Goal: Information Seeking & Learning: Check status

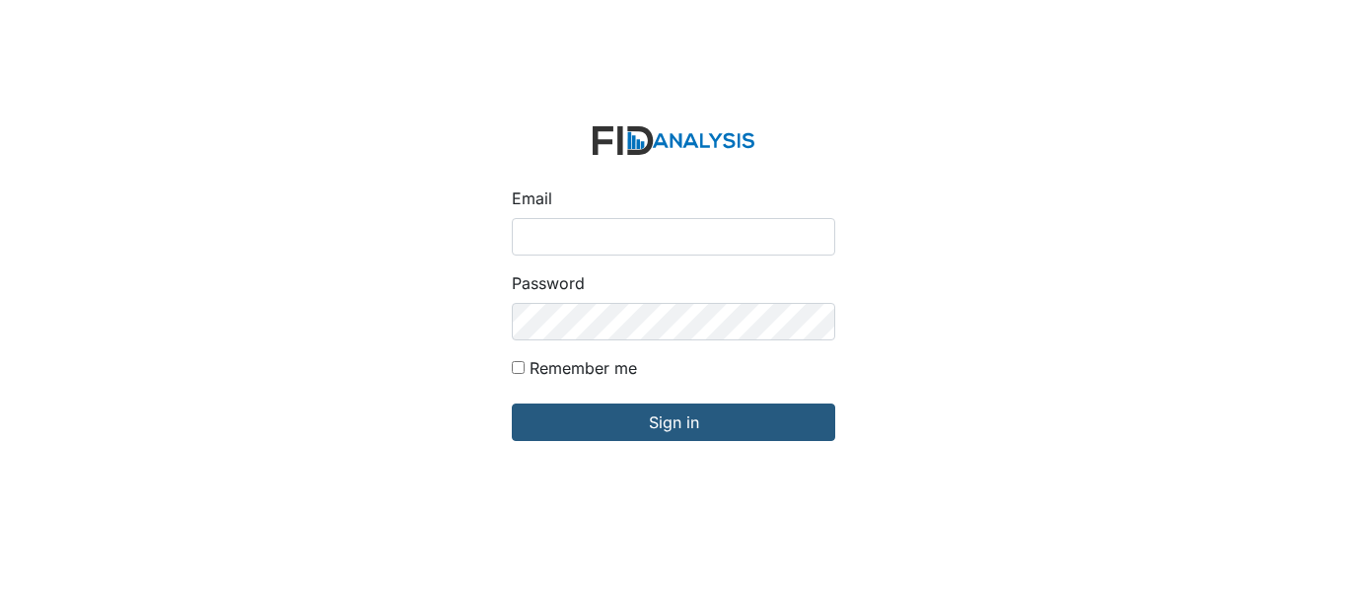
click at [579, 214] on div "Email" at bounding box center [673, 220] width 323 height 69
type input "[EMAIL_ADDRESS][DOMAIN_NAME]"
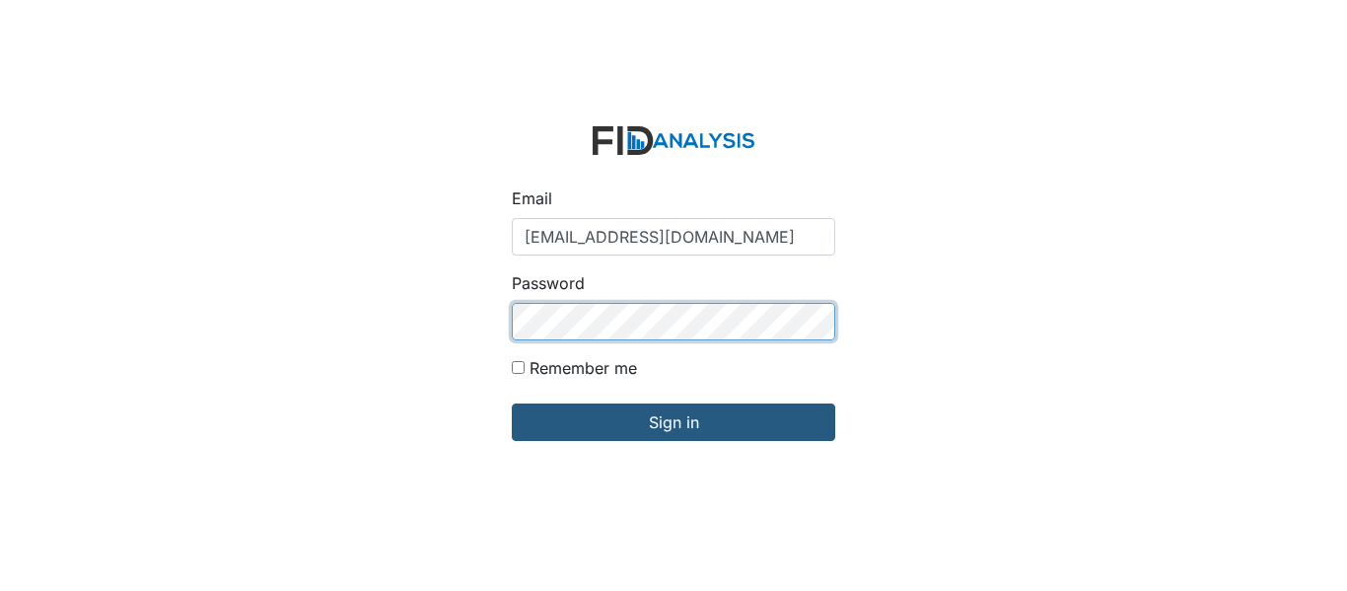
click at [512, 403] on input "Sign in" at bounding box center [673, 421] width 323 height 37
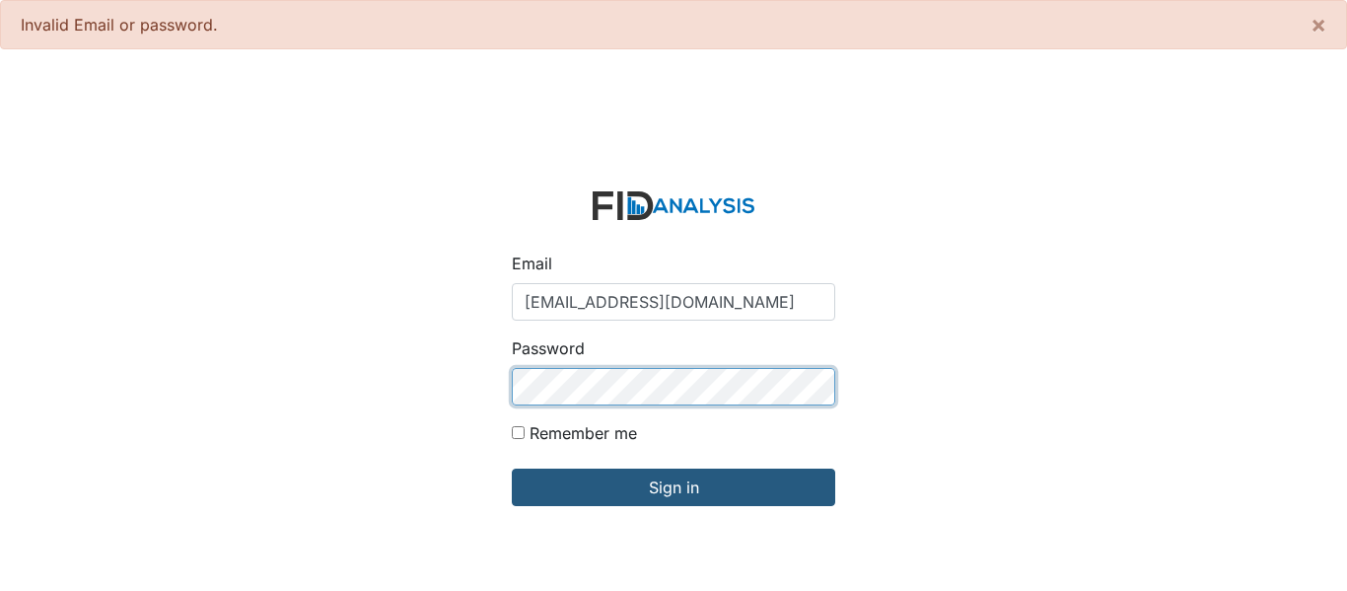
click at [512, 468] on input "Sign in" at bounding box center [673, 486] width 323 height 37
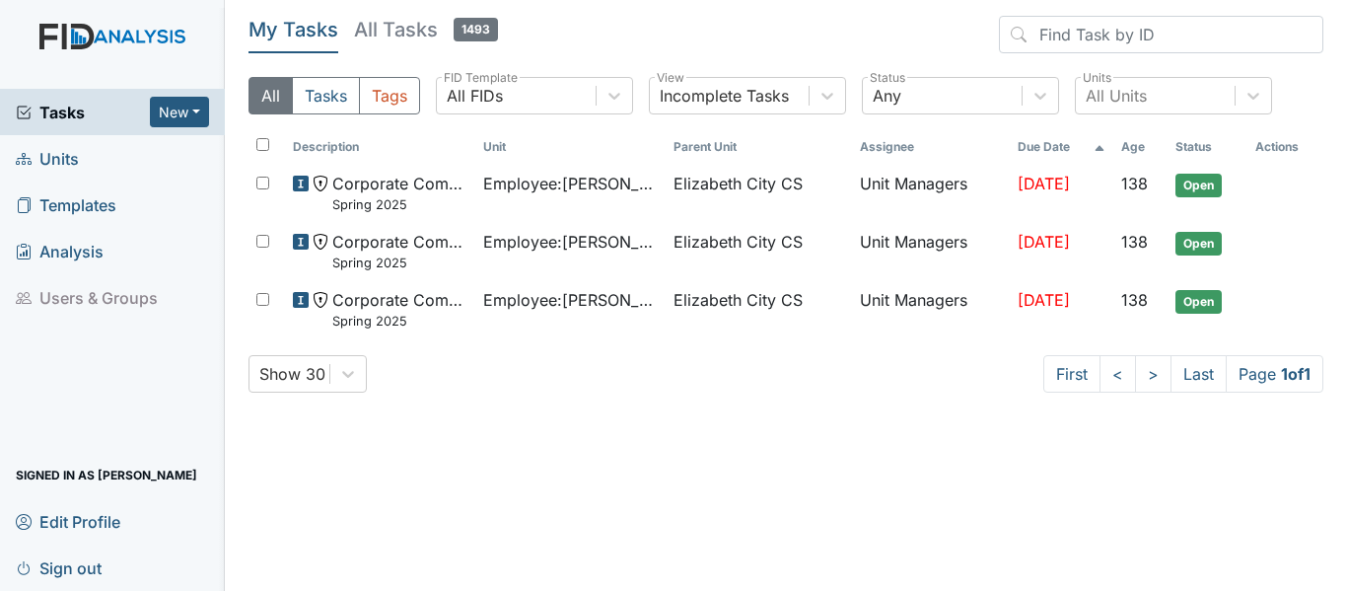
click at [51, 170] on span "Units" at bounding box center [47, 158] width 63 height 31
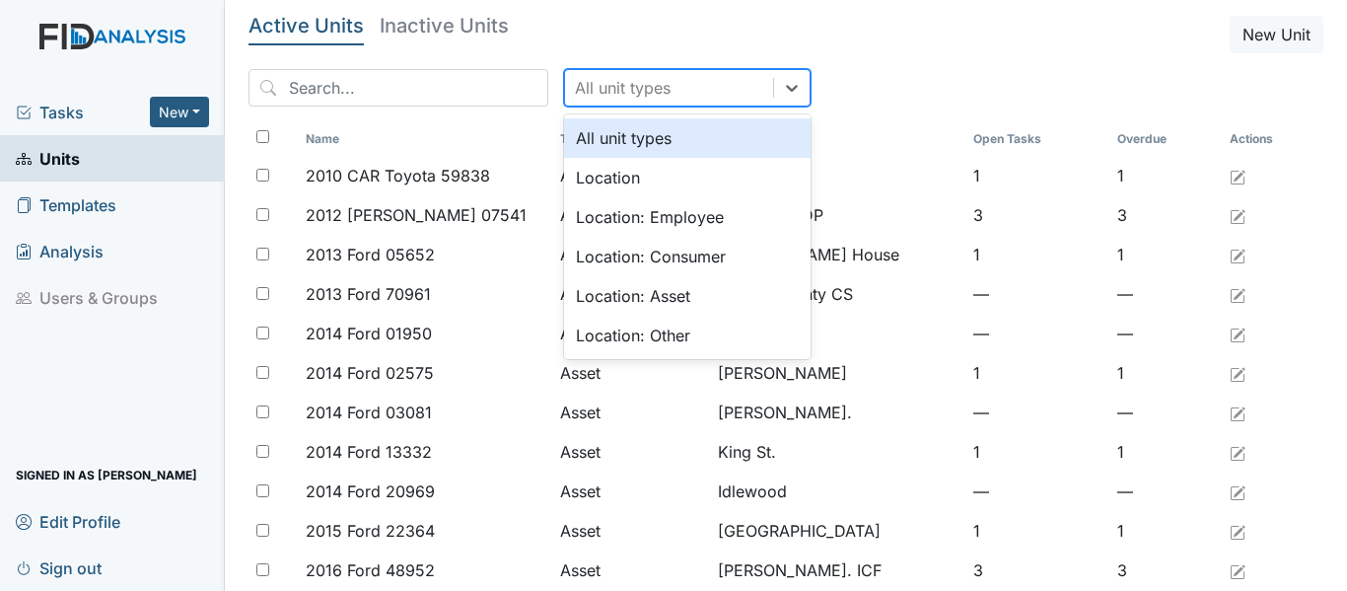
click at [654, 92] on div "All unit types" at bounding box center [669, 87] width 208 height 35
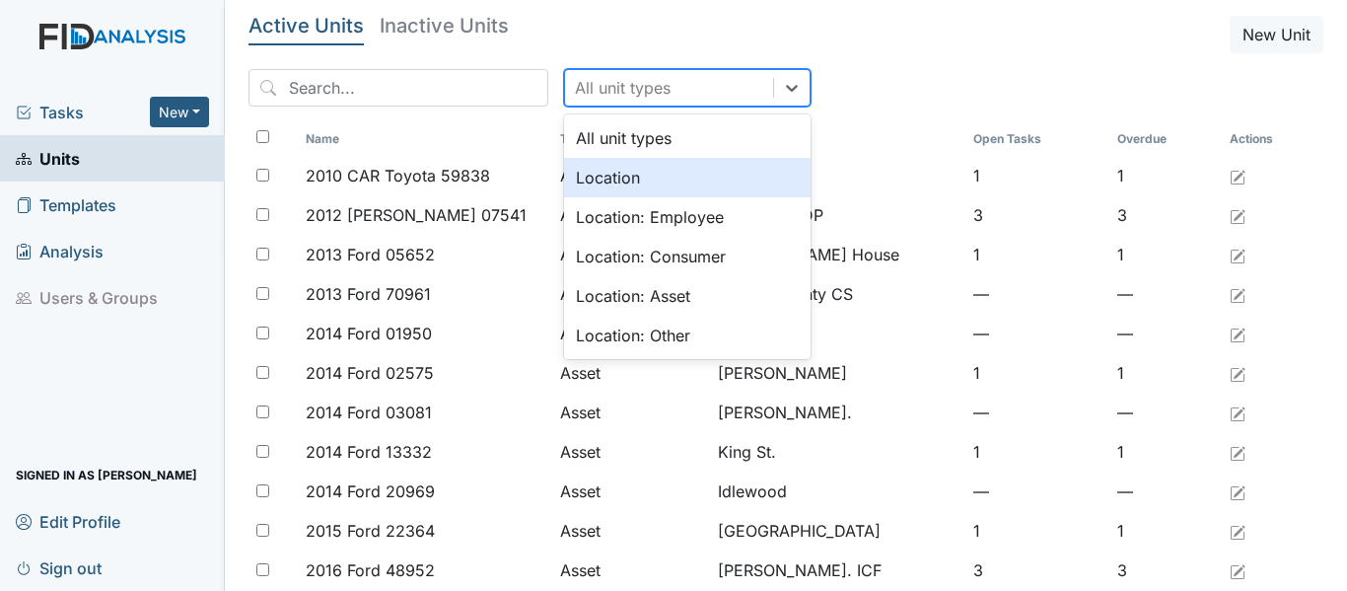
click at [578, 179] on div "Location" at bounding box center [687, 177] width 246 height 39
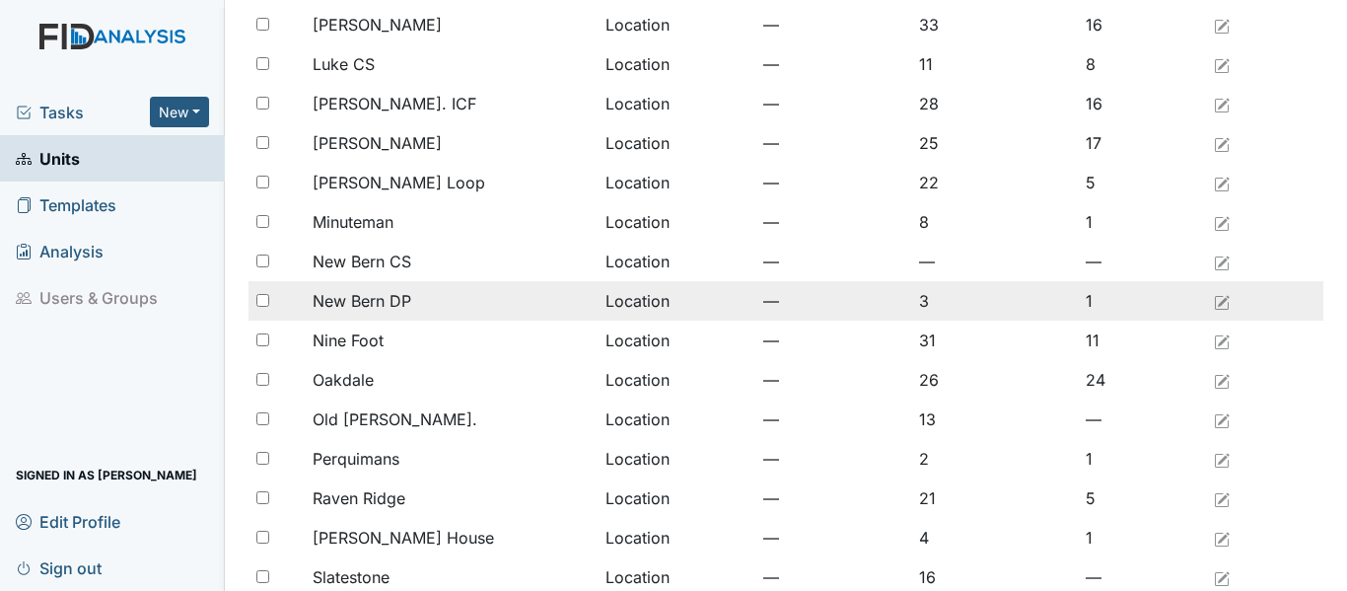
scroll to position [1282, 0]
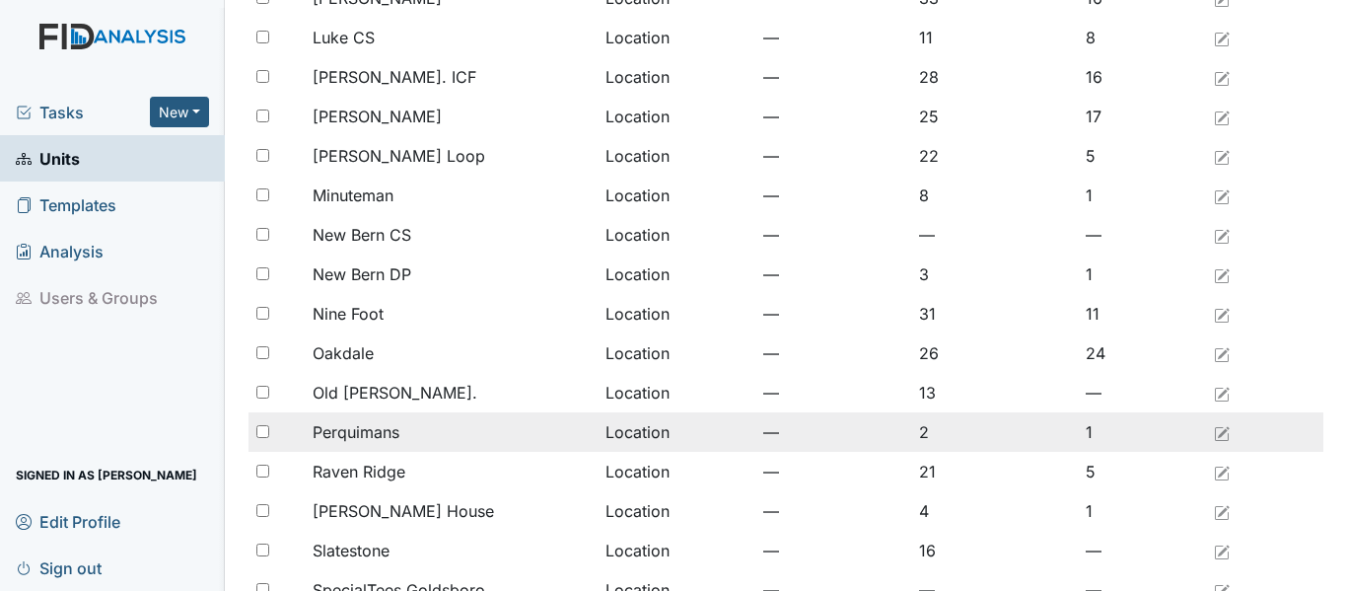
click at [351, 427] on span "Perquimans" at bounding box center [356, 432] width 87 height 24
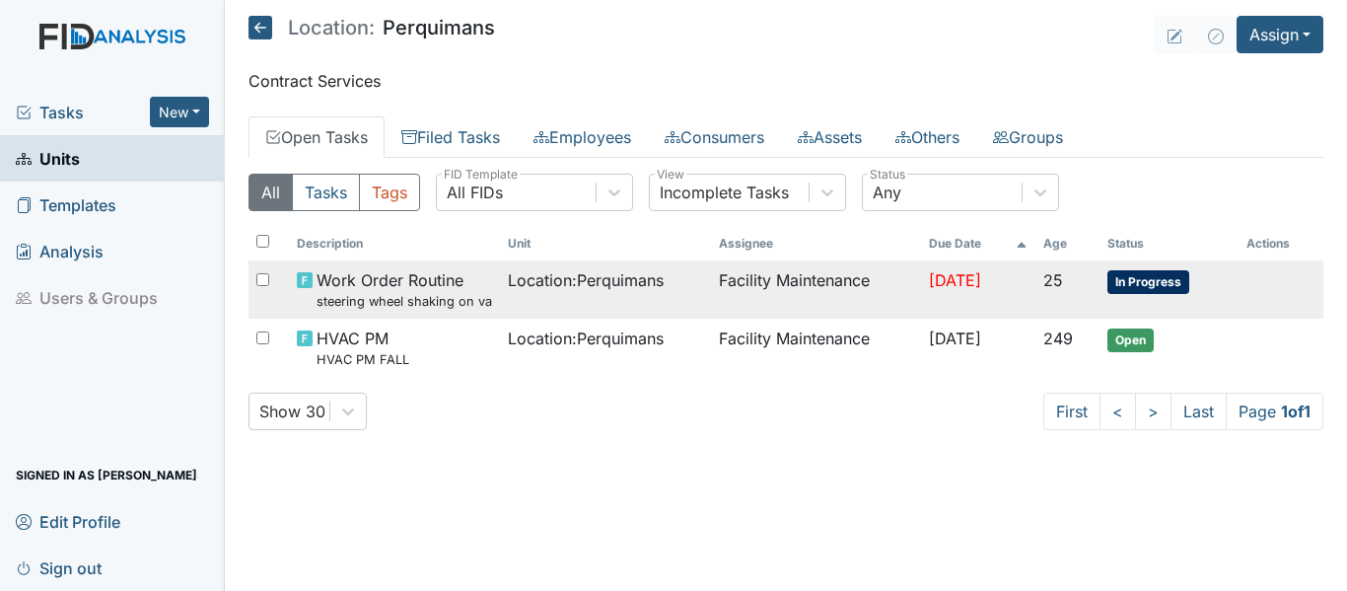
click at [830, 279] on td "Facility Maintenance" at bounding box center [816, 289] width 211 height 58
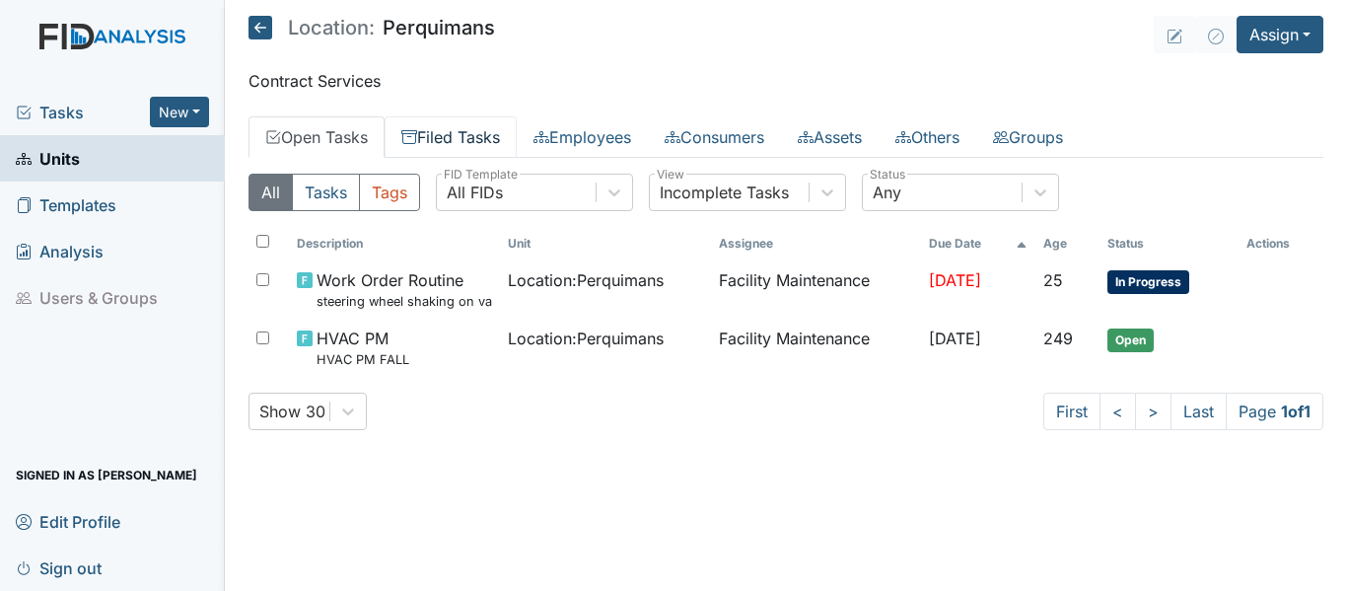
click at [460, 140] on link "Filed Tasks" at bounding box center [450, 136] width 132 height 41
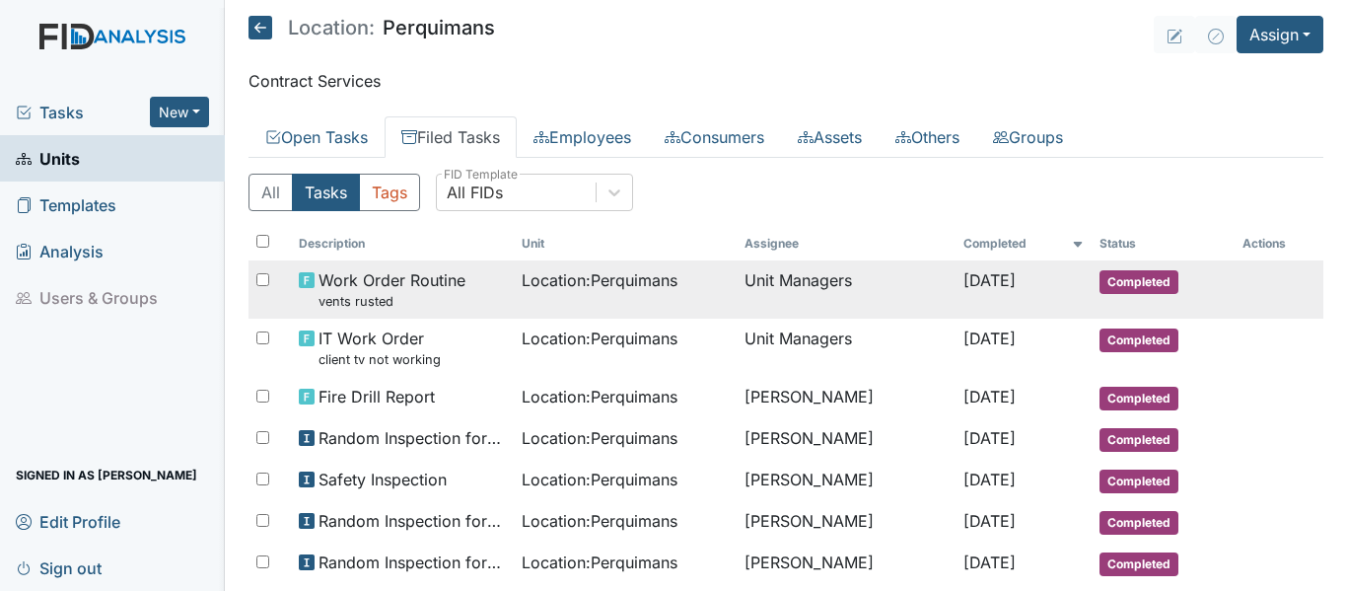
click at [915, 291] on td "Unit Managers" at bounding box center [845, 289] width 218 height 58
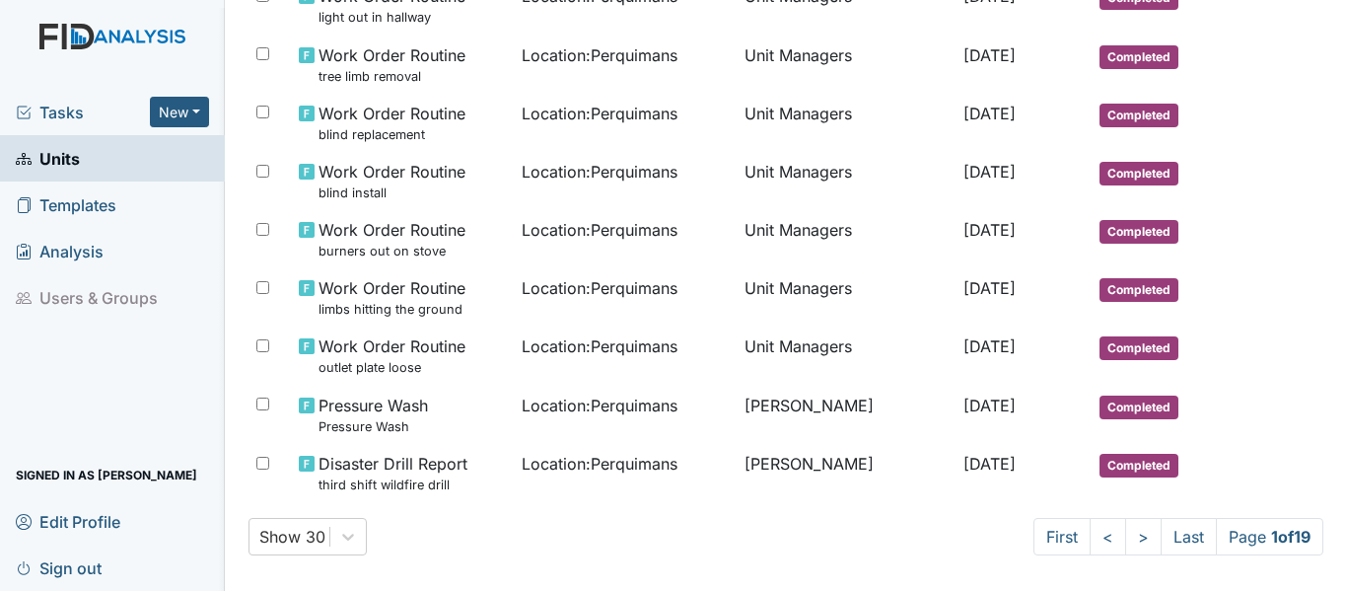
scroll to position [1284, 0]
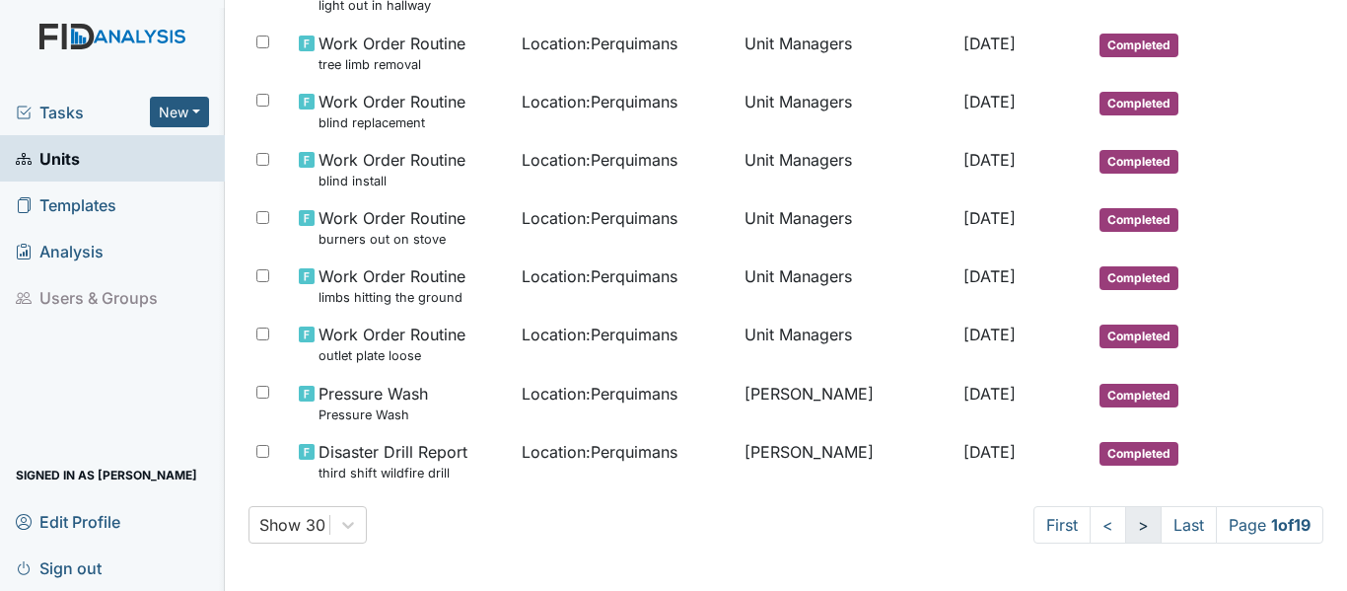
click at [1125, 521] on link ">" at bounding box center [1143, 524] width 36 height 37
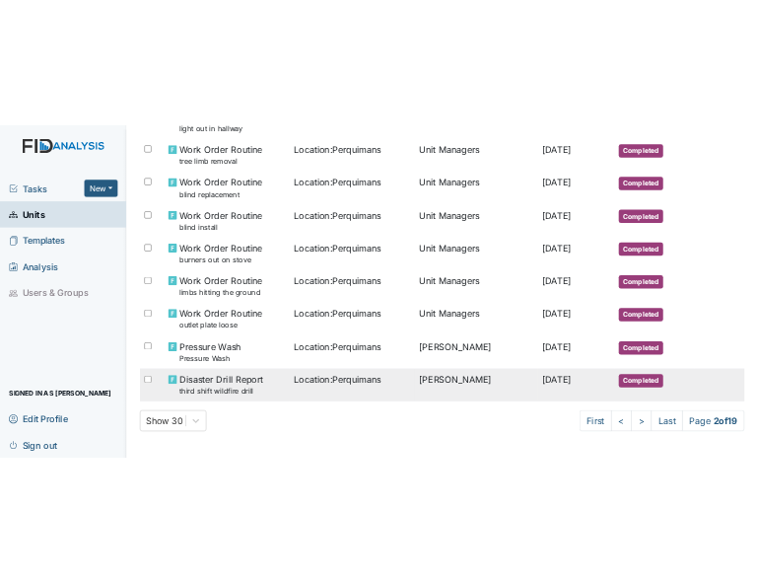
scroll to position [1267, 0]
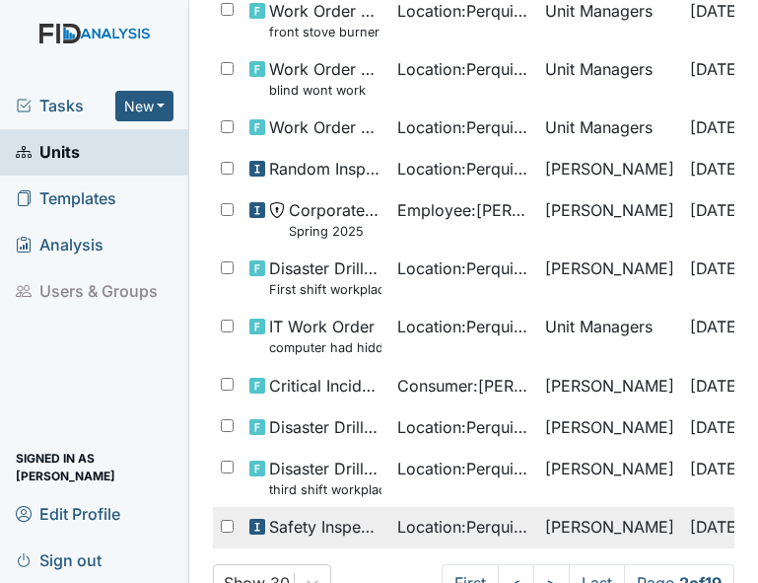
click at [341, 515] on span "Safety Inspection" at bounding box center [325, 527] width 112 height 24
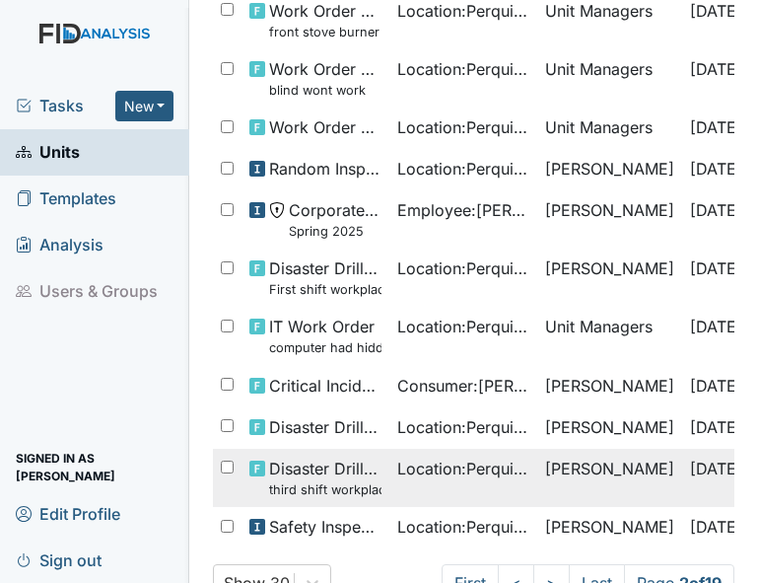
click at [358, 456] on span "Disaster Drill Report third shift workplace violence" at bounding box center [325, 477] width 112 height 42
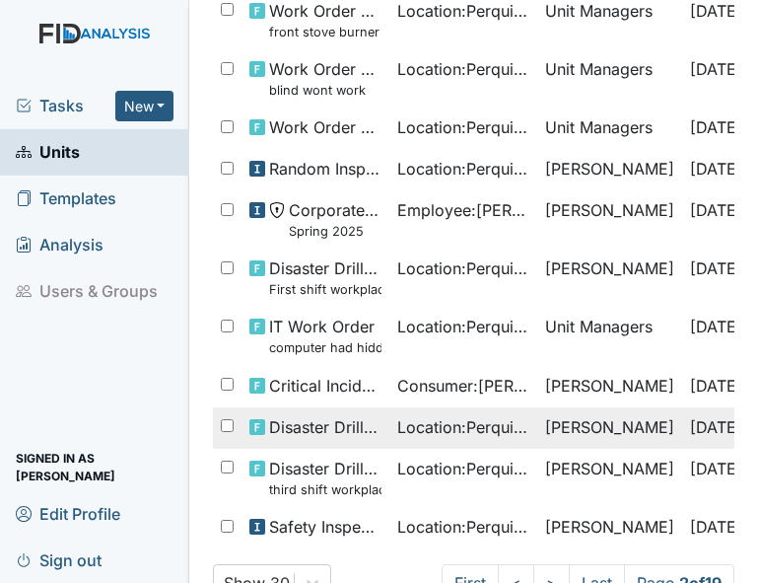
click at [323, 417] on span "Disaster Drill Report" at bounding box center [325, 427] width 112 height 24
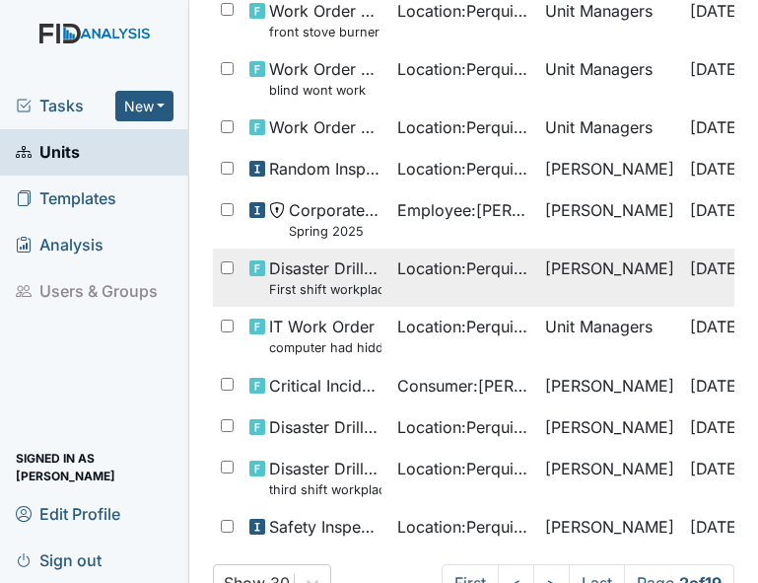
click at [349, 256] on span "Disaster Drill Report First shift workplace violence drill." at bounding box center [325, 277] width 112 height 42
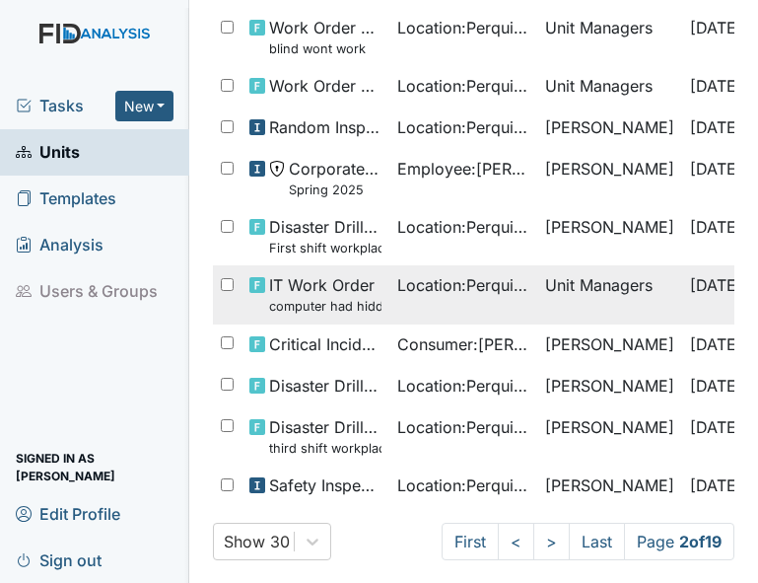
scroll to position [1330, 0]
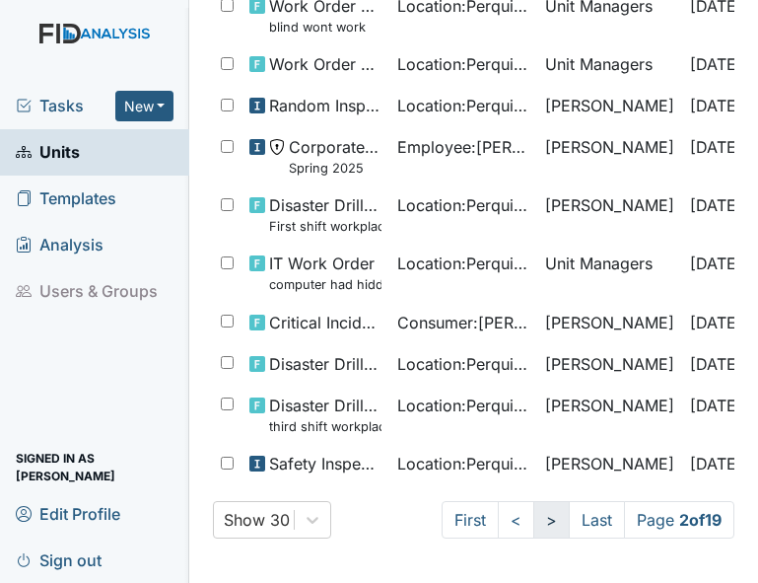
click at [533, 515] on link ">" at bounding box center [551, 519] width 36 height 37
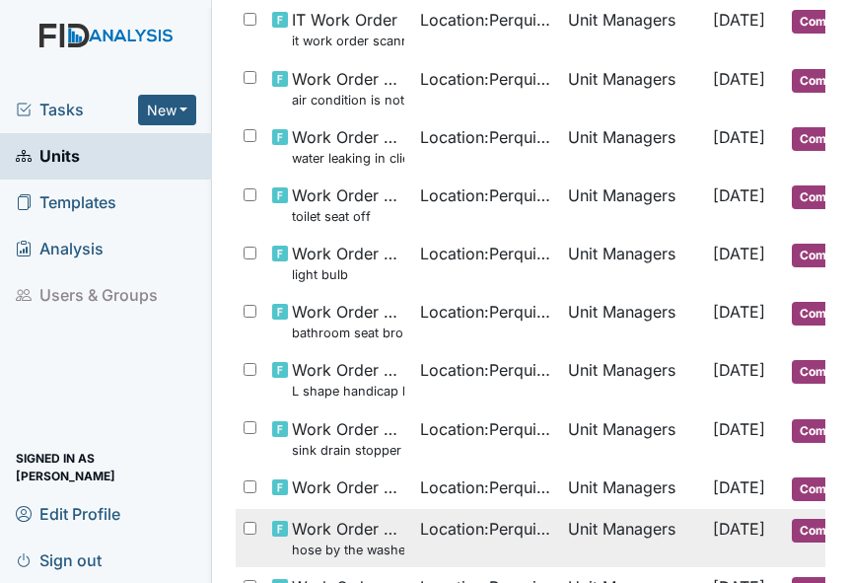
scroll to position [1380, 0]
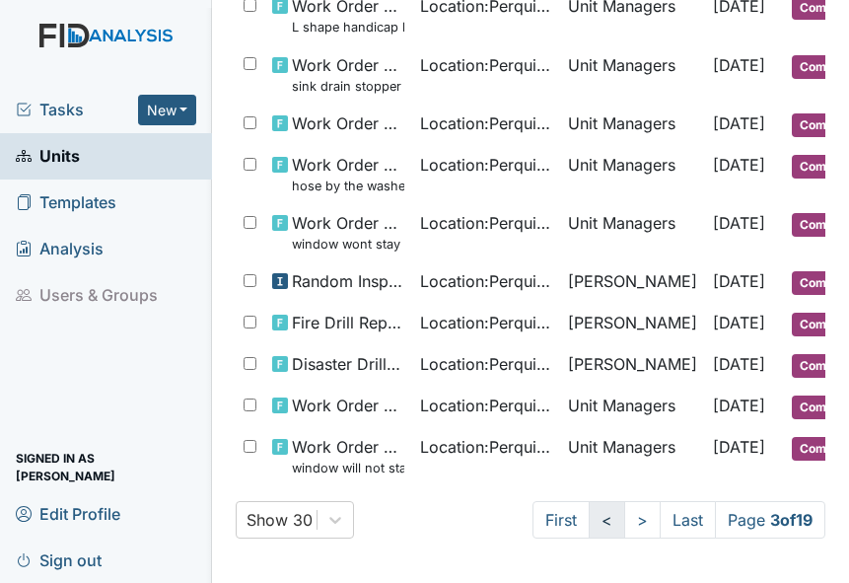
click at [589, 532] on link "<" at bounding box center [607, 519] width 36 height 37
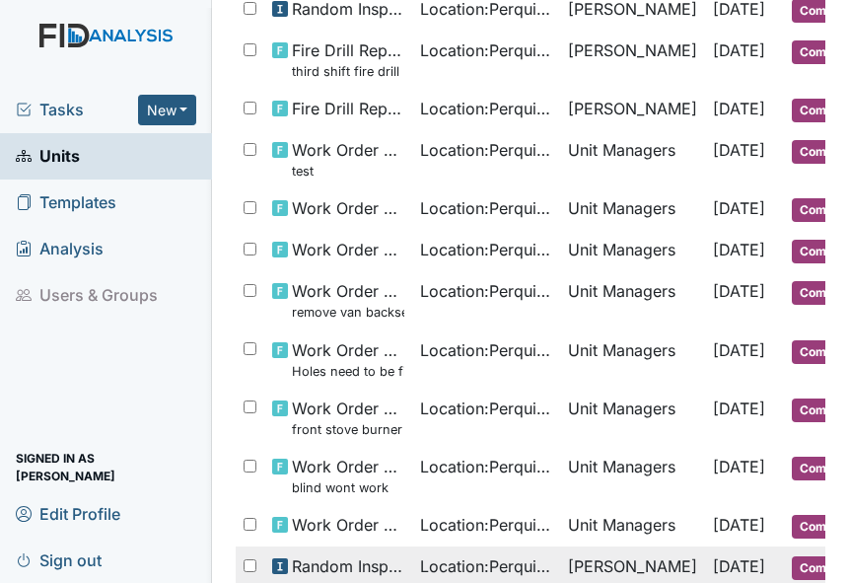
scroll to position [837, 0]
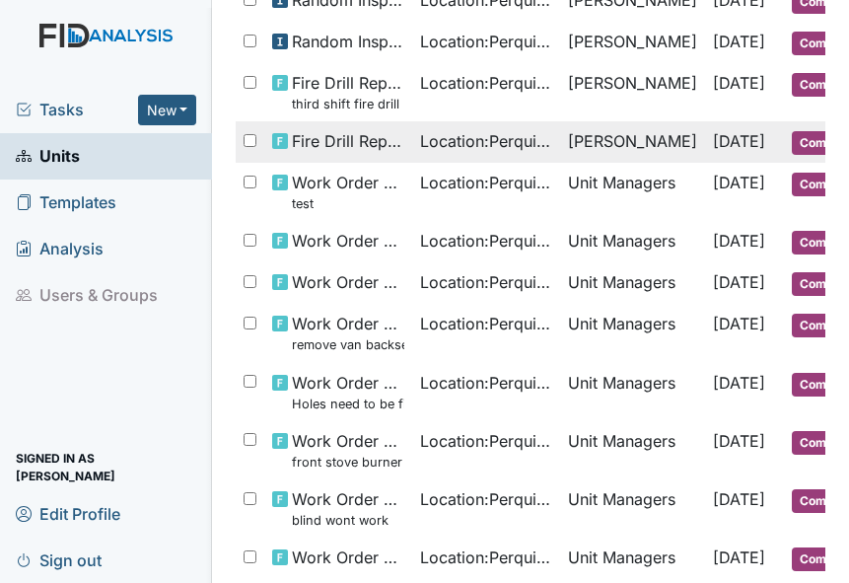
click at [340, 129] on span "Fire Drill Report" at bounding box center [348, 141] width 112 height 24
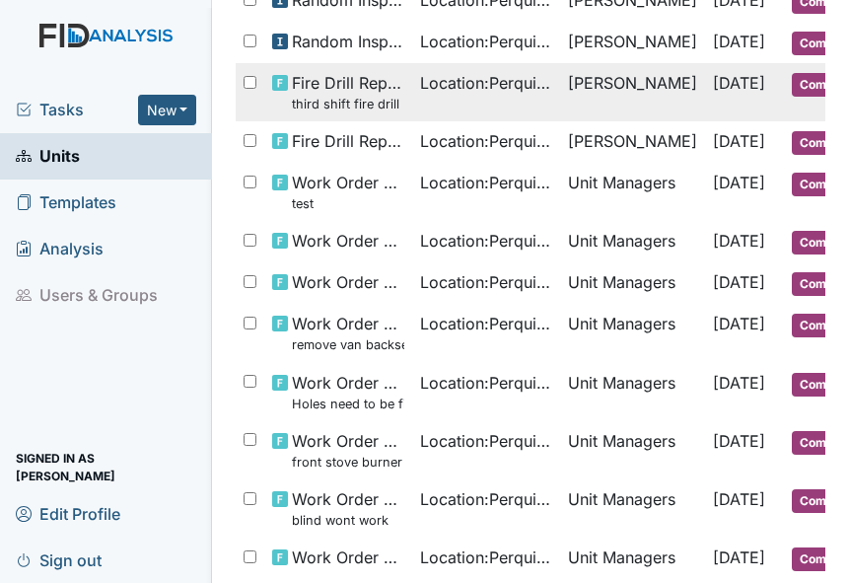
click at [345, 71] on span "Fire Drill Report third shift fire drill" at bounding box center [348, 92] width 112 height 42
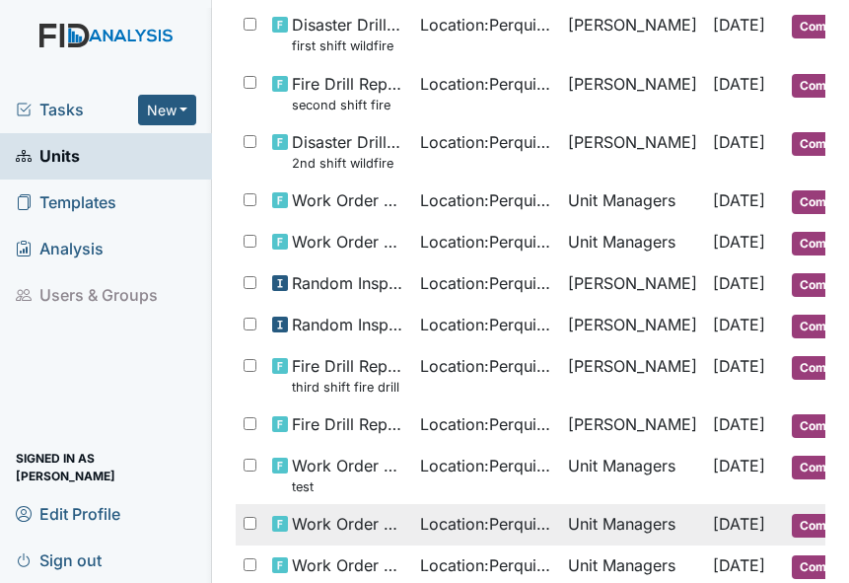
scroll to position [541, 0]
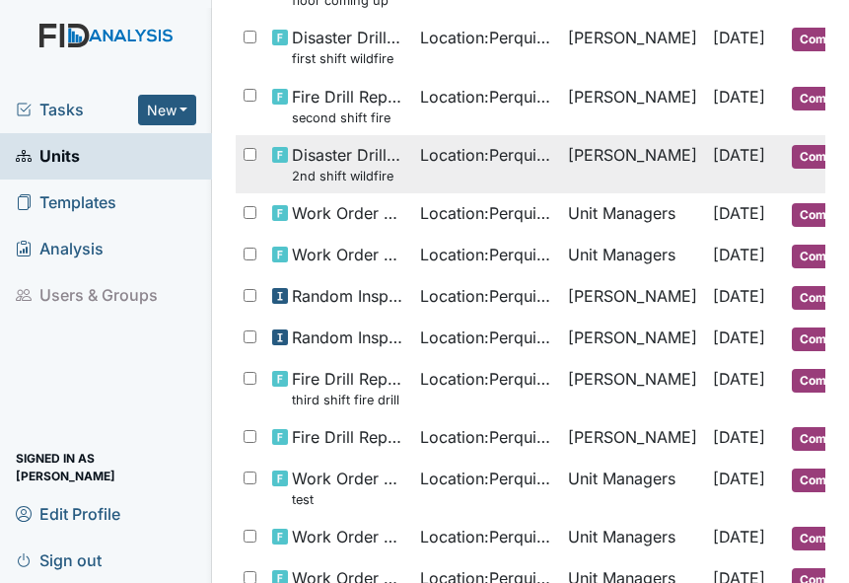
click at [342, 167] on small "2nd shift wildfire" at bounding box center [348, 176] width 112 height 19
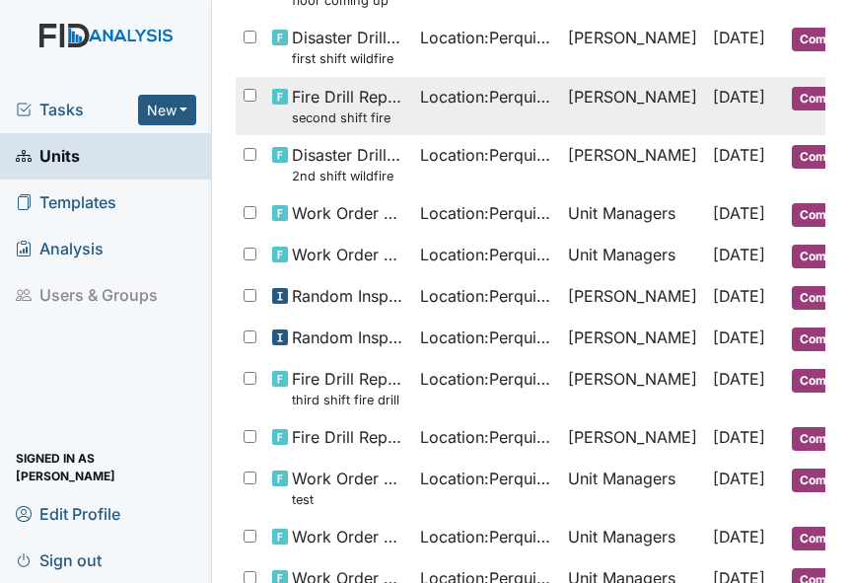
click at [331, 85] on span "Fire Drill Report second shift fire" at bounding box center [348, 106] width 112 height 42
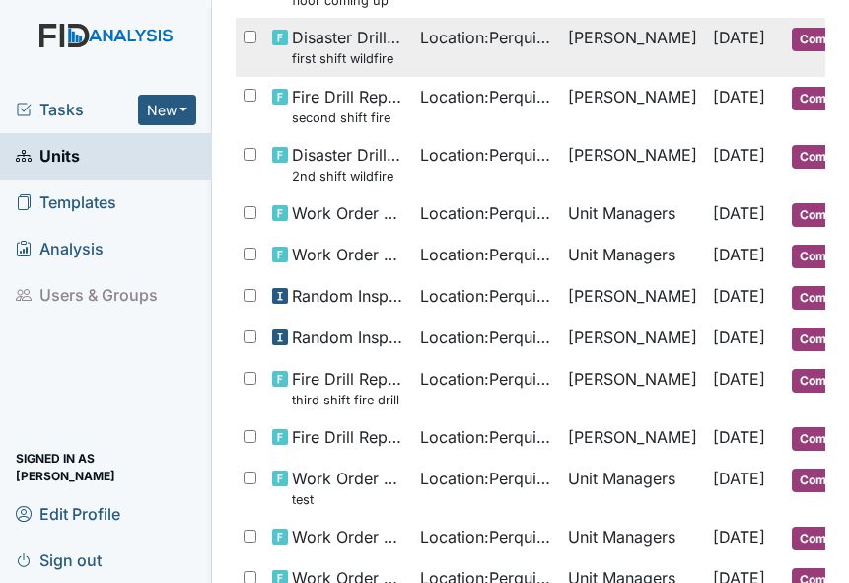
click at [348, 30] on span "Disaster Drill Report first shift wildfire" at bounding box center [348, 47] width 112 height 42
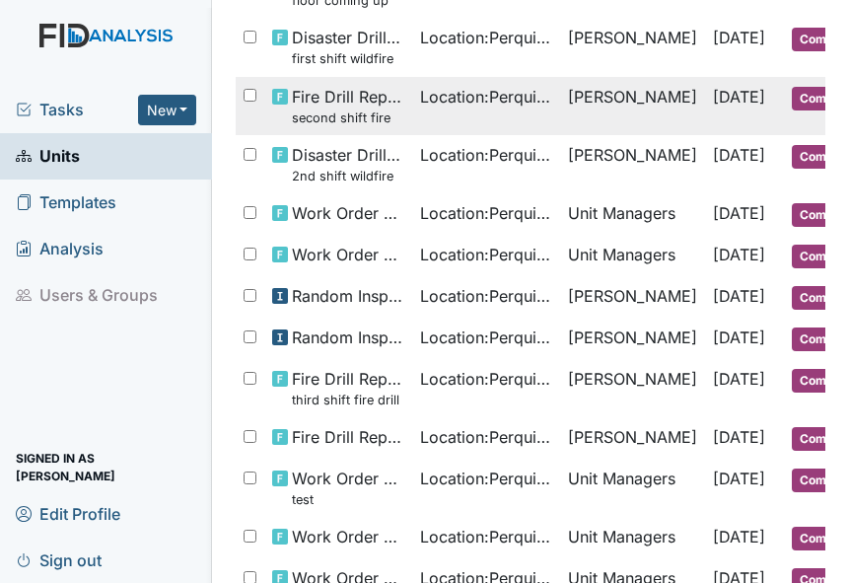
click at [353, 108] on small "second shift fire" at bounding box center [348, 117] width 112 height 19
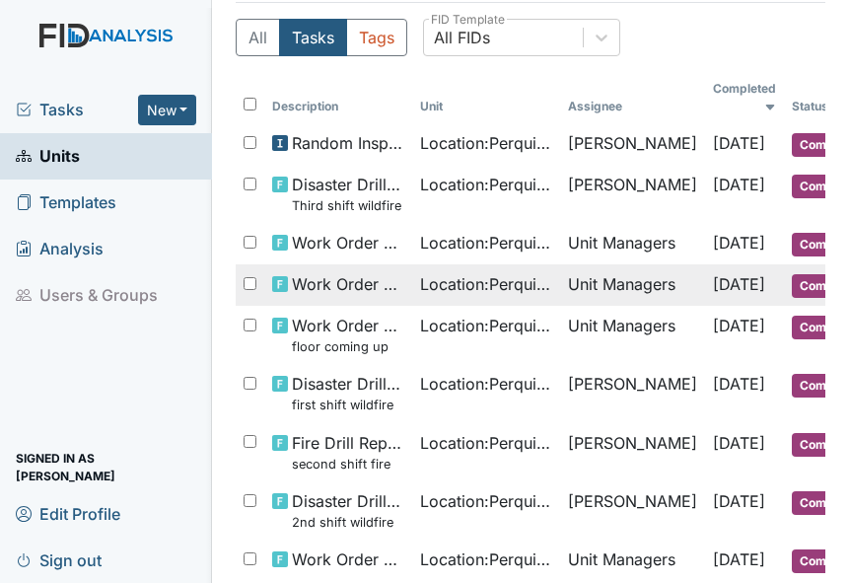
scroll to position [147, 0]
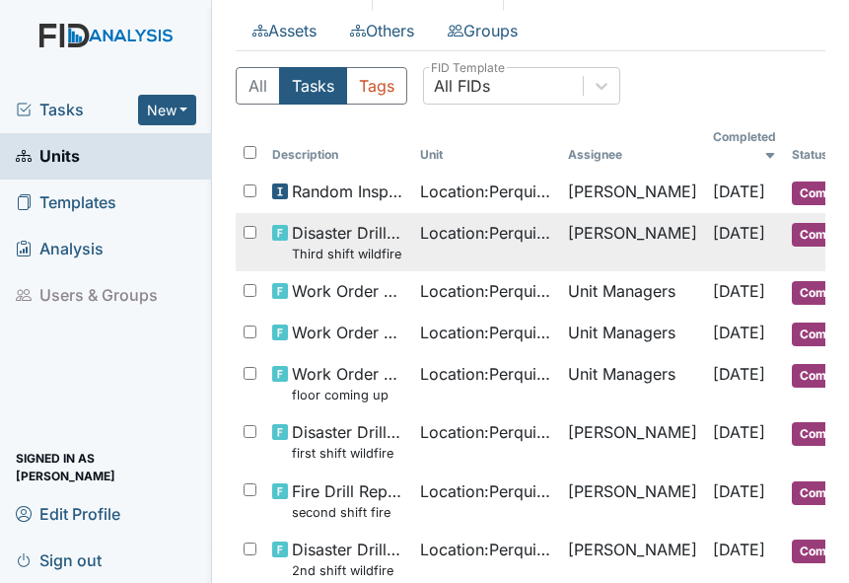
click at [350, 245] on small "Third shift wildfire drill." at bounding box center [348, 254] width 112 height 19
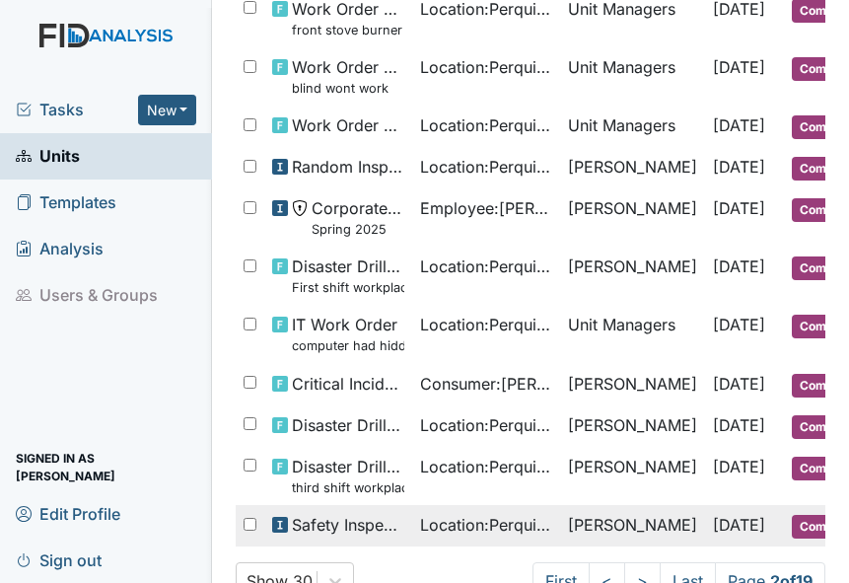
scroll to position [1330, 0]
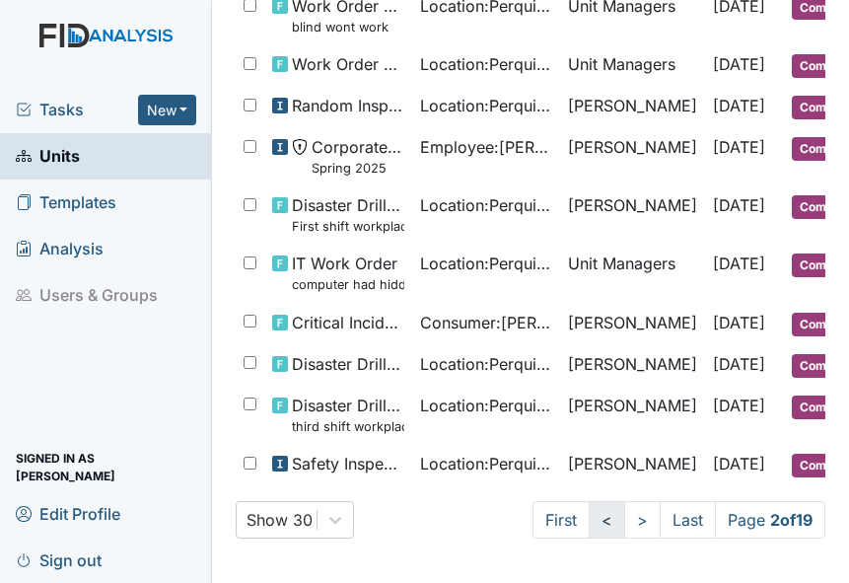
click at [589, 510] on link "<" at bounding box center [607, 519] width 36 height 37
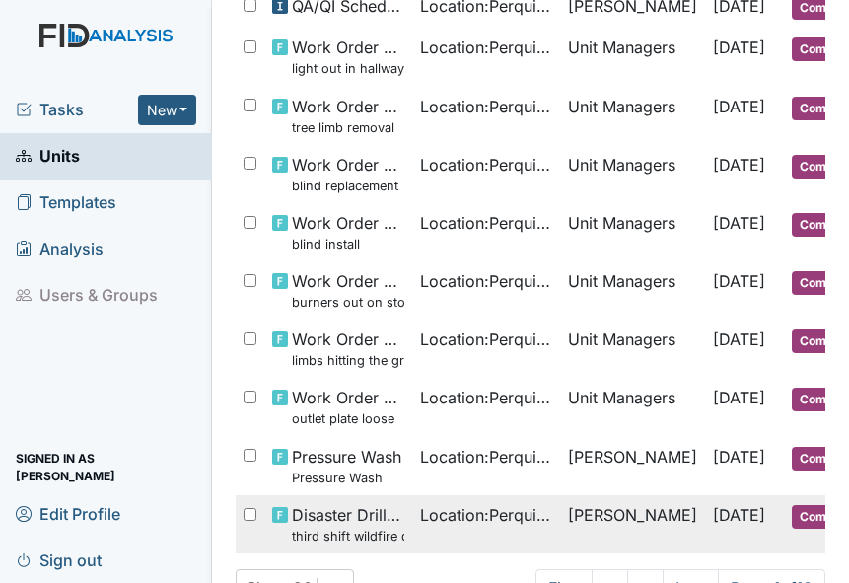
scroll to position [1347, 0]
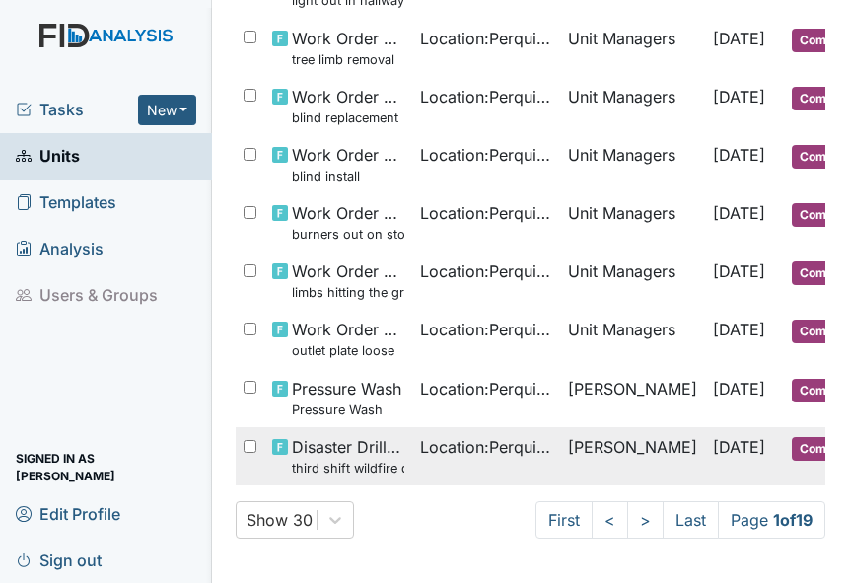
click at [341, 458] on small "third shift wildfire drill" at bounding box center [348, 467] width 112 height 19
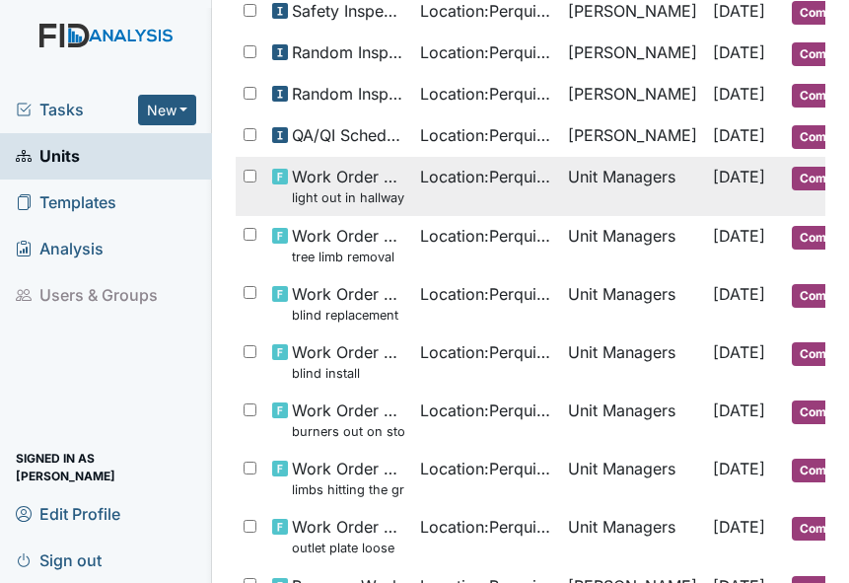
scroll to position [1051, 0]
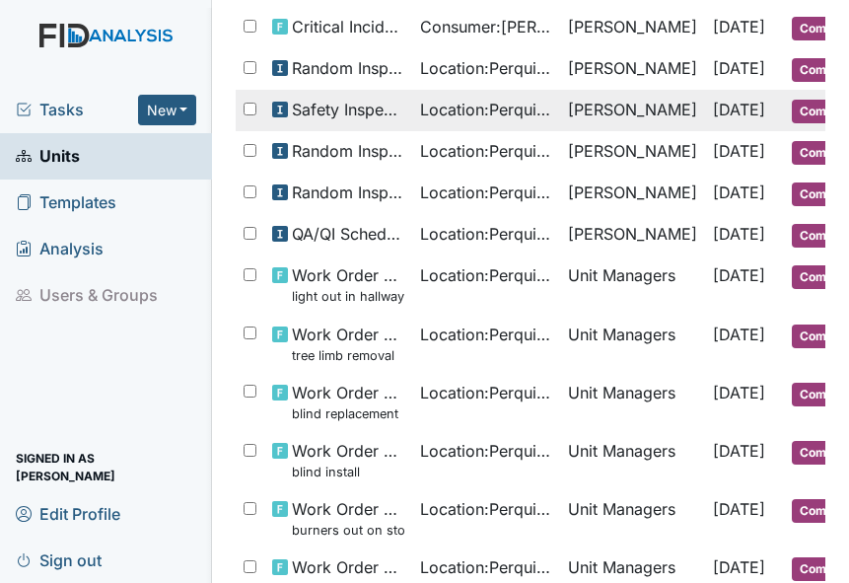
click at [331, 98] on span "Safety Inspection" at bounding box center [348, 110] width 112 height 24
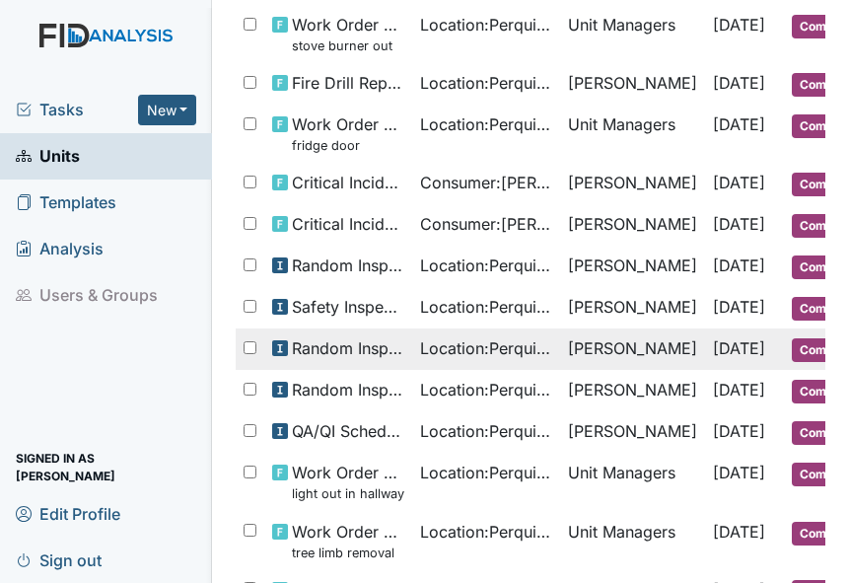
scroll to position [755, 0]
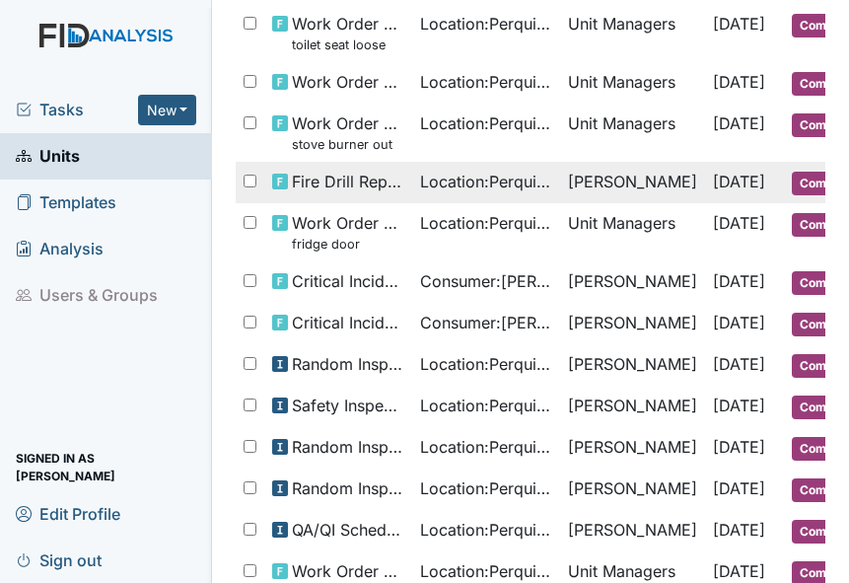
click at [379, 173] on span "Fire Drill Report" at bounding box center [348, 182] width 112 height 24
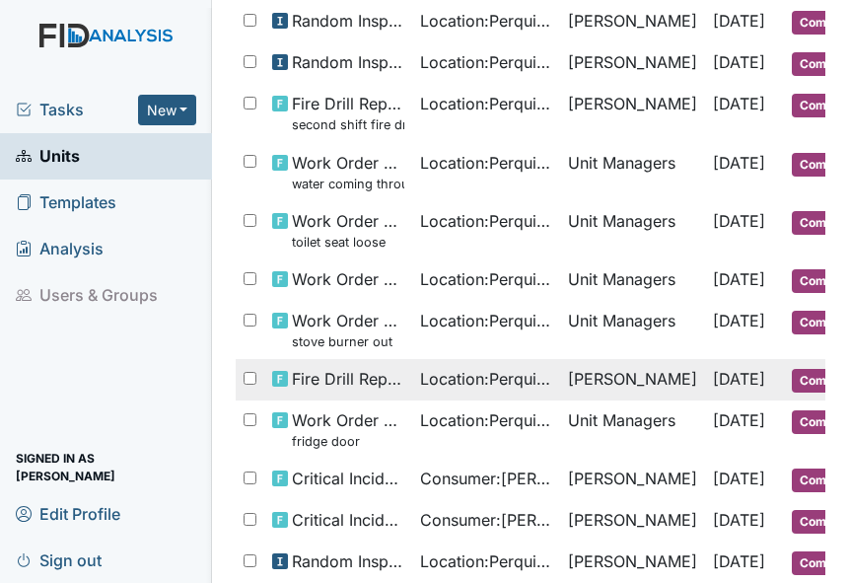
scroll to position [459, 0]
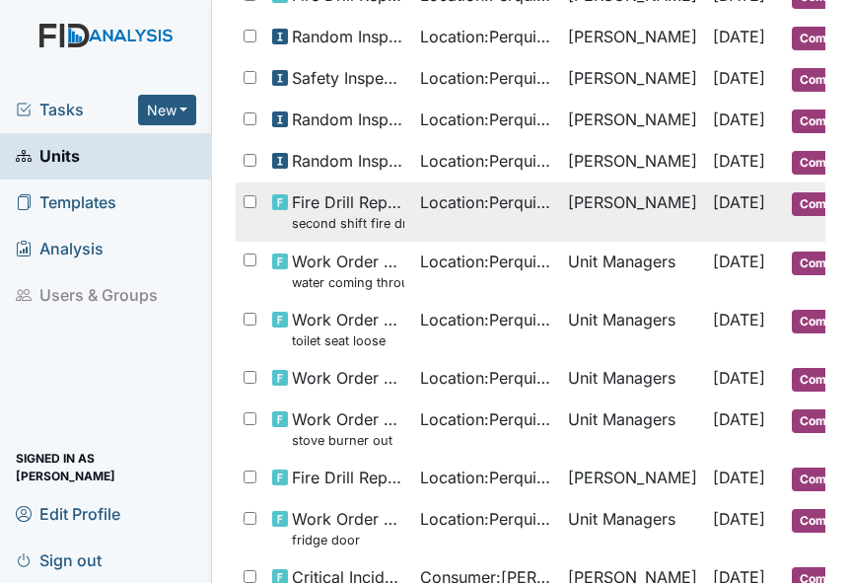
click at [358, 193] on span "Fire Drill Report second shift fire drill" at bounding box center [348, 211] width 112 height 42
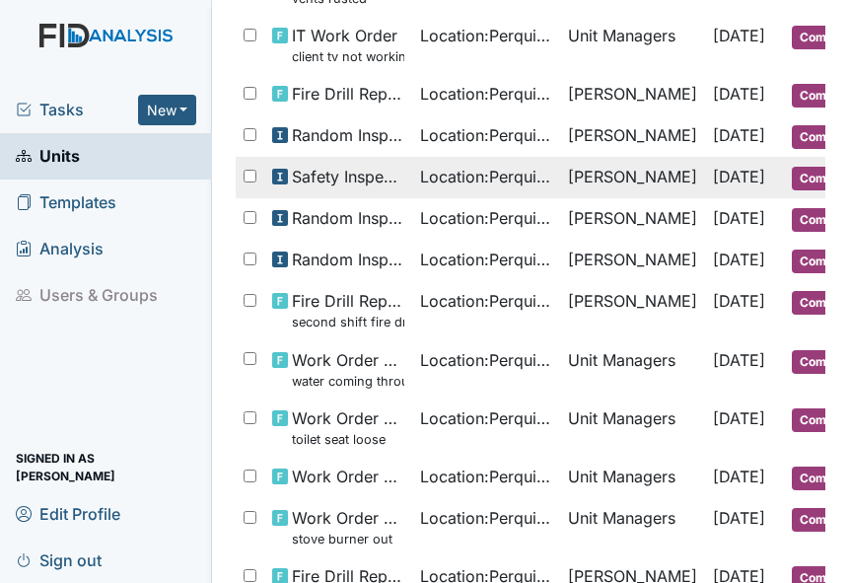
click at [382, 165] on span "Safety Inspection" at bounding box center [348, 177] width 112 height 24
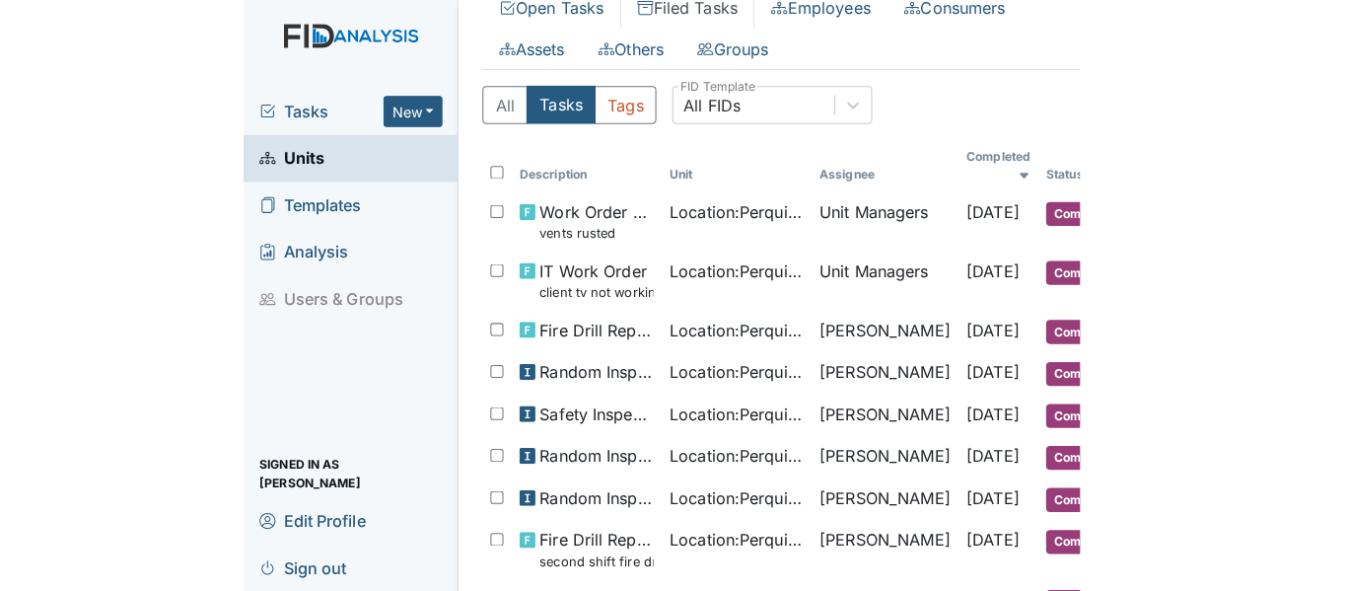
scroll to position [164, 0]
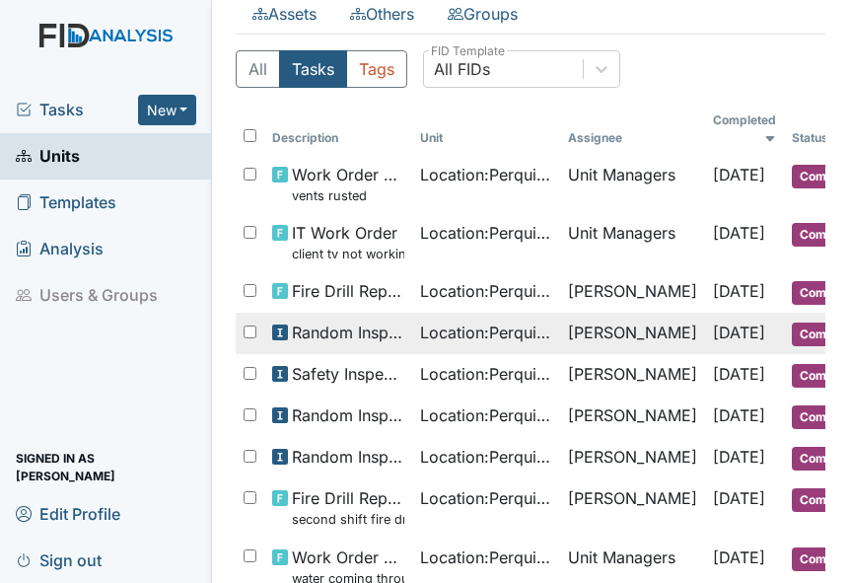
click at [321, 320] on span "Random Inspection for Afternoon" at bounding box center [348, 332] width 112 height 24
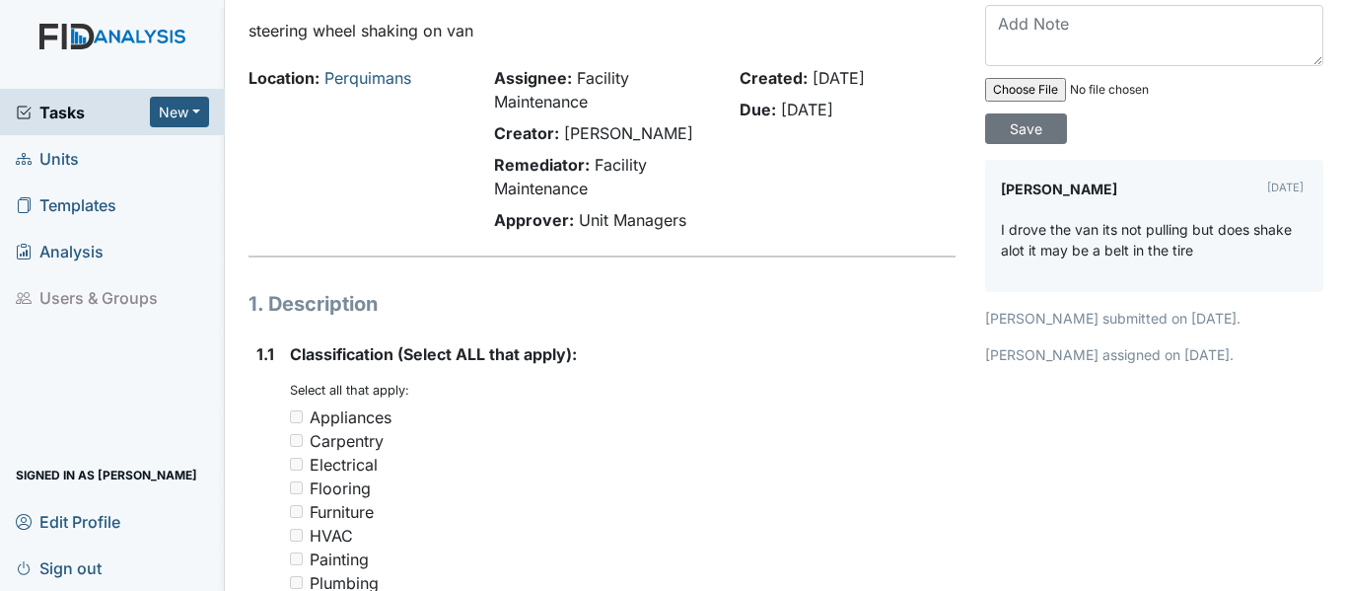
scroll to position [99, 0]
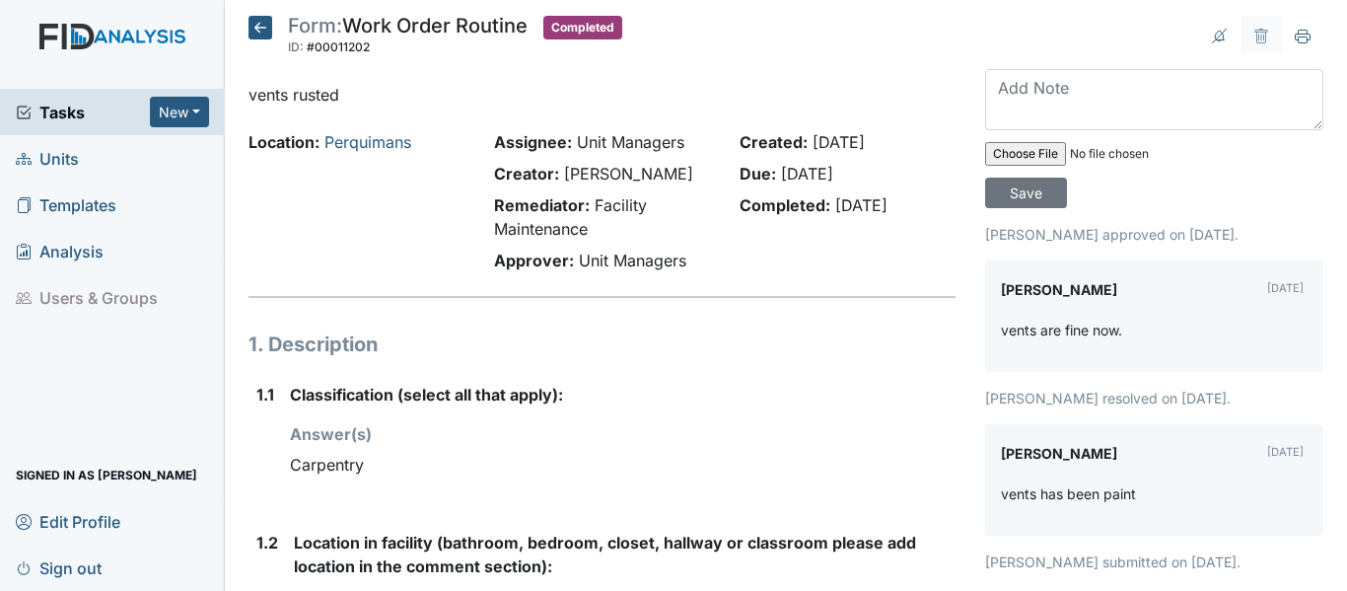
scroll to position [99, 0]
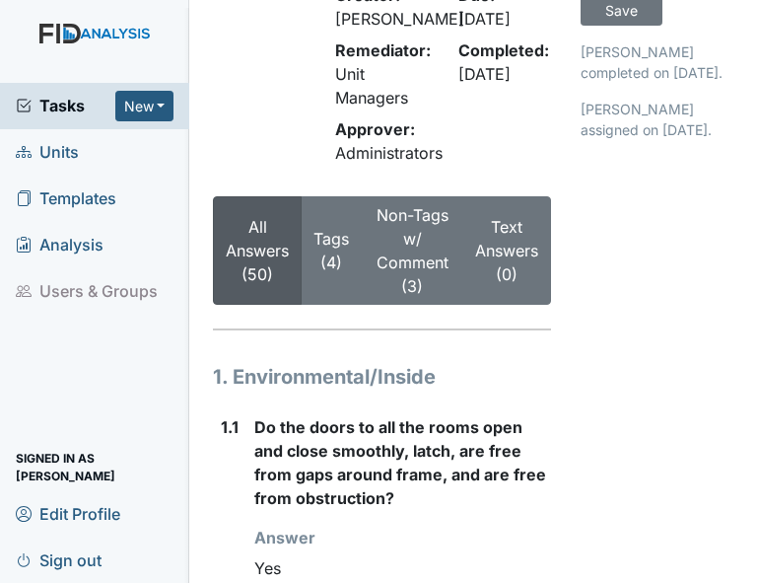
scroll to position [197, 0]
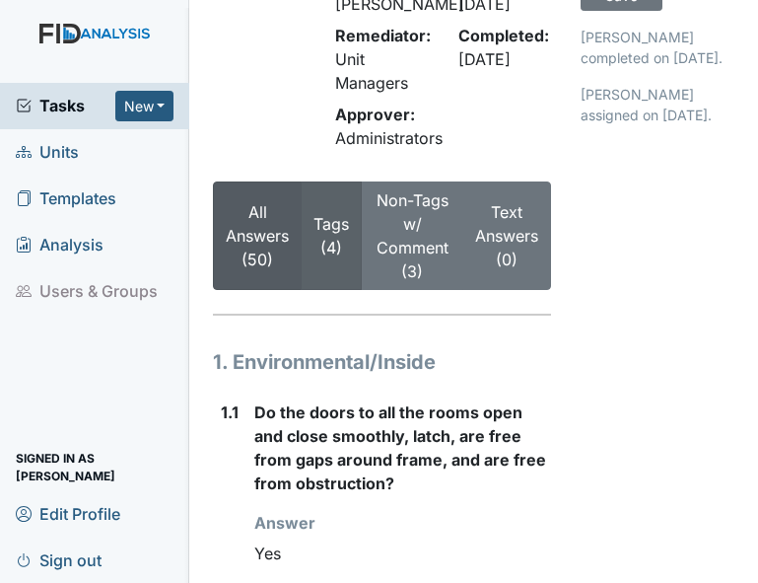
click at [335, 257] on link "Tags (4)" at bounding box center [331, 235] width 35 height 43
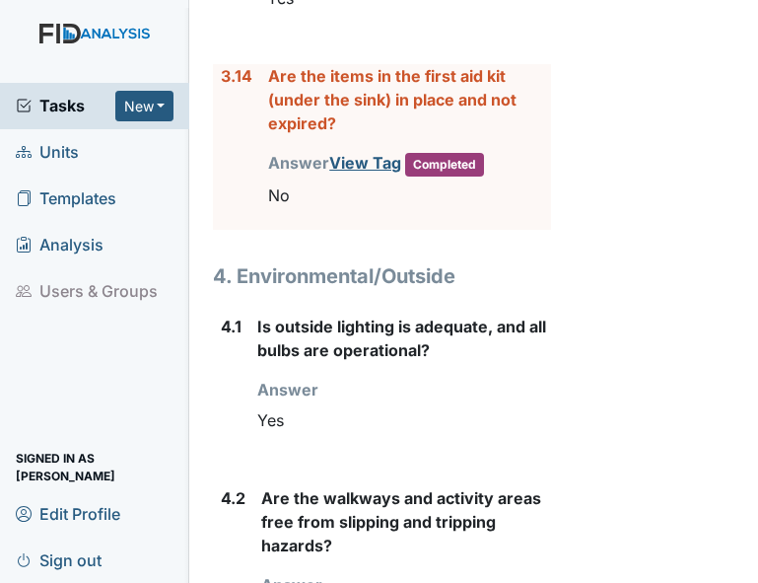
scroll to position [8577, 0]
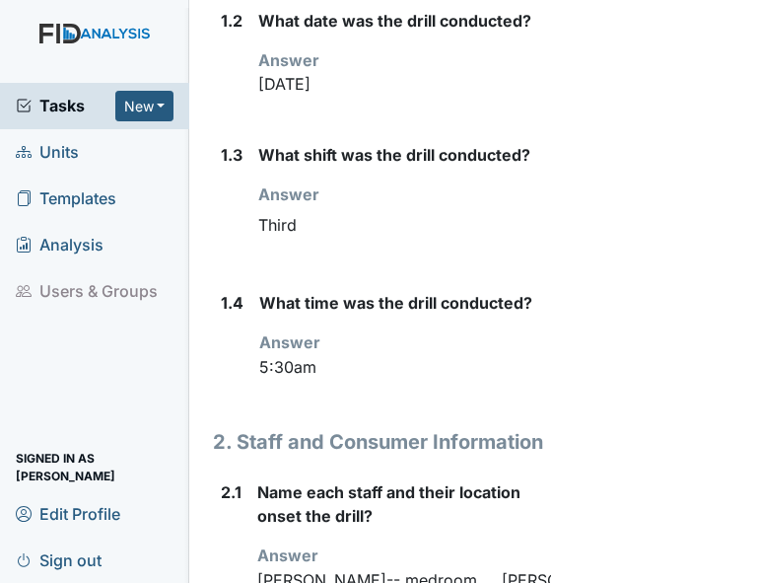
scroll to position [592, 0]
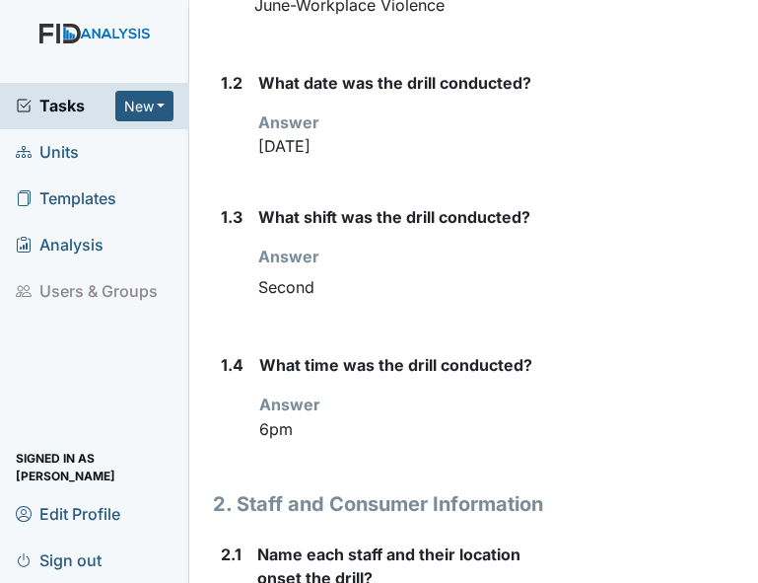
scroll to position [493, 0]
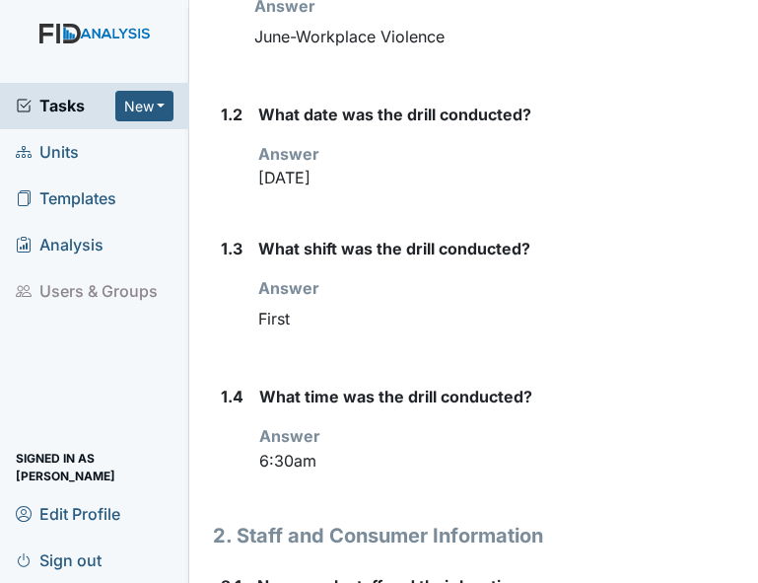
scroll to position [493, 0]
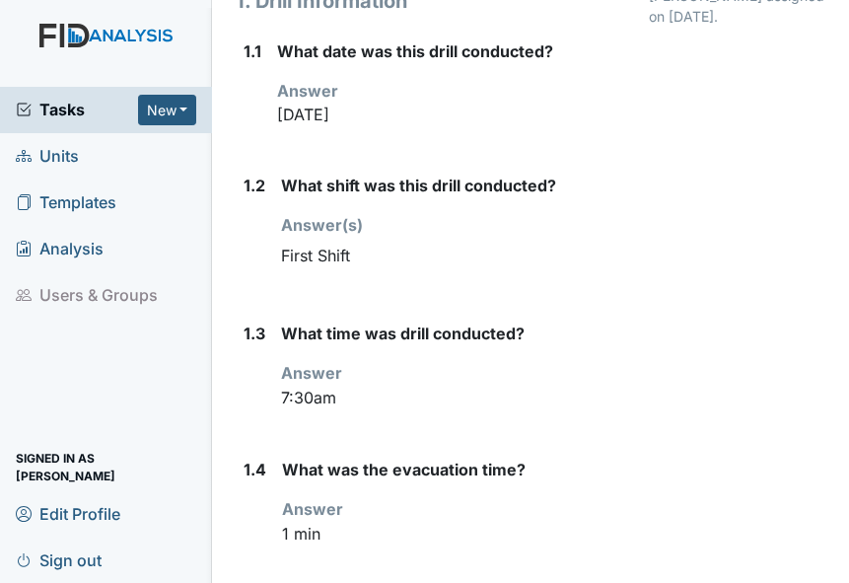
scroll to position [394, 0]
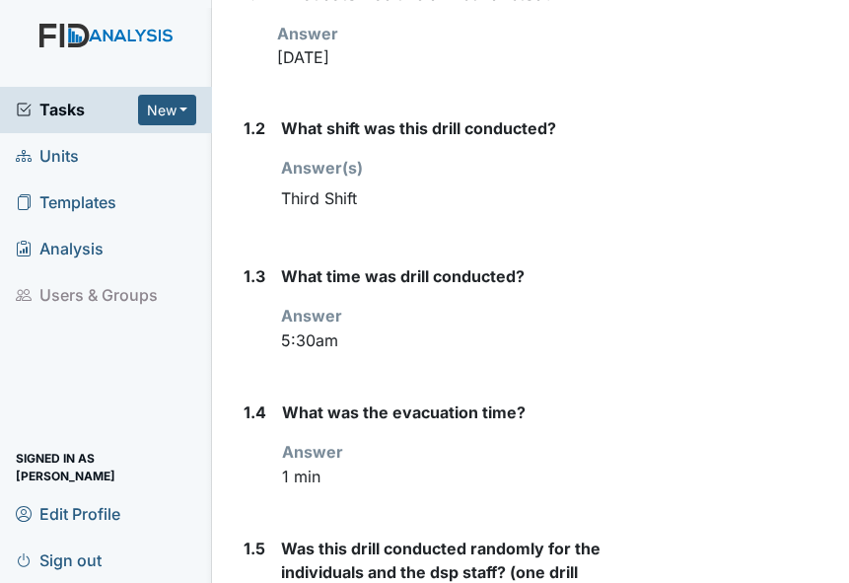
scroll to position [394, 0]
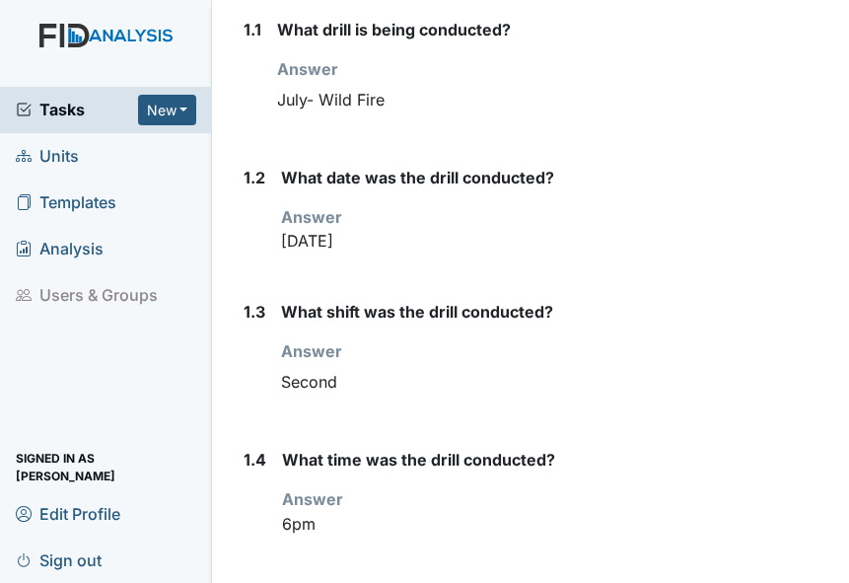
scroll to position [394, 0]
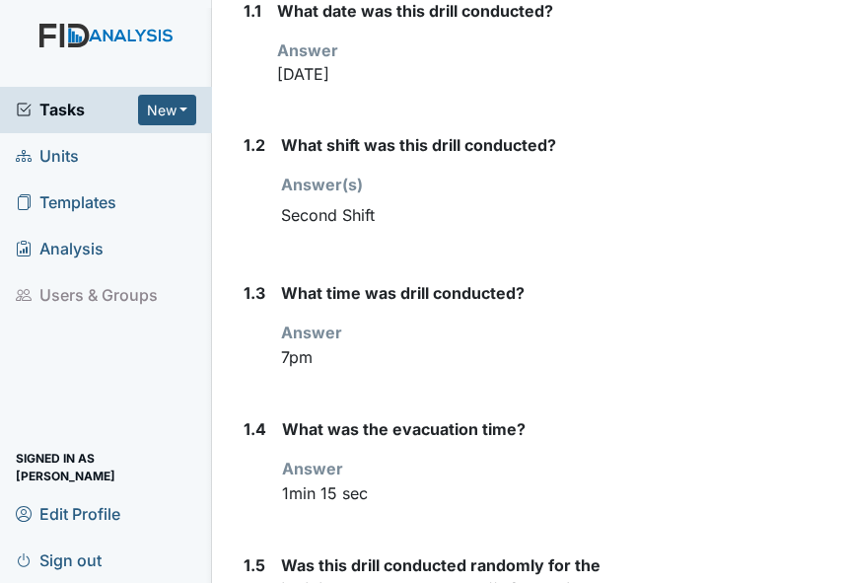
scroll to position [394, 0]
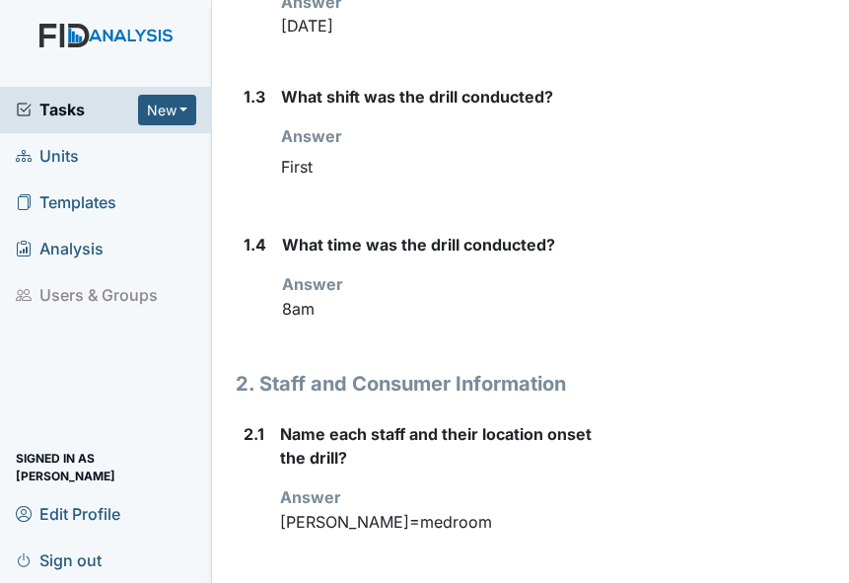
scroll to position [592, 0]
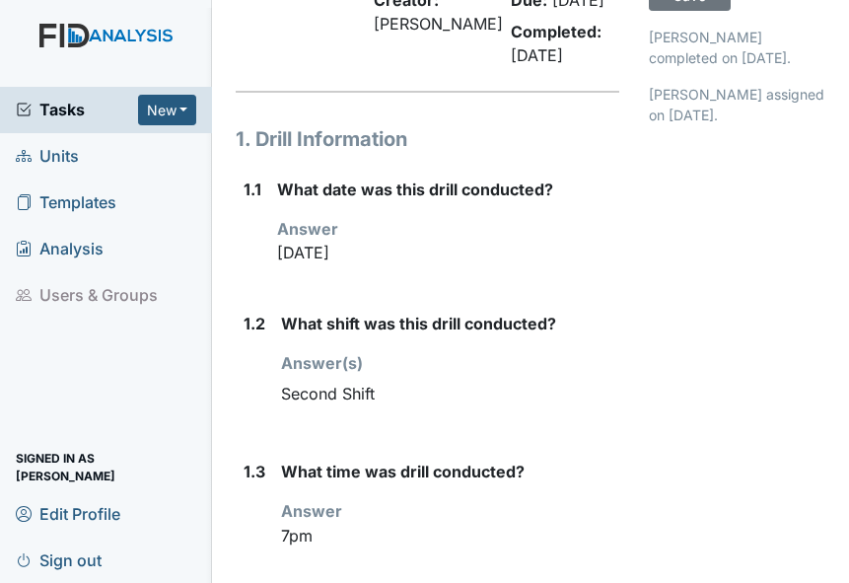
scroll to position [394, 0]
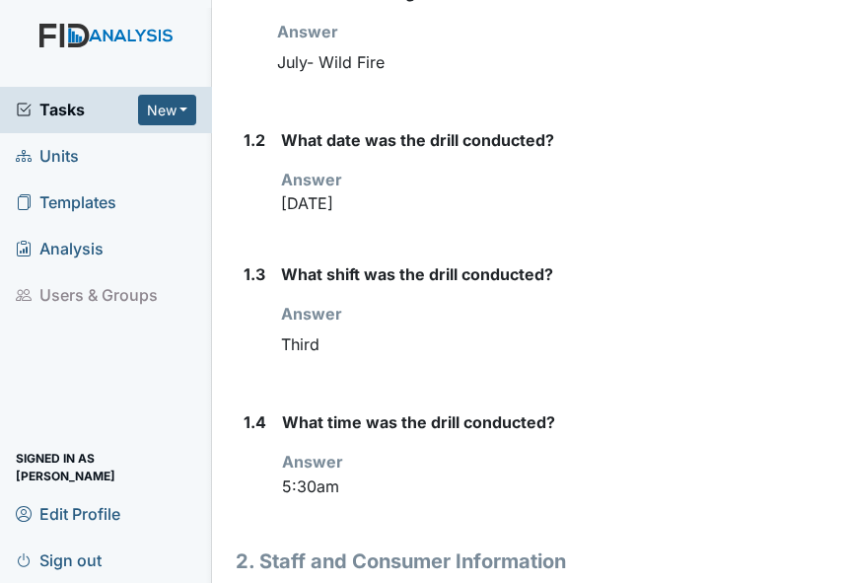
scroll to position [493, 0]
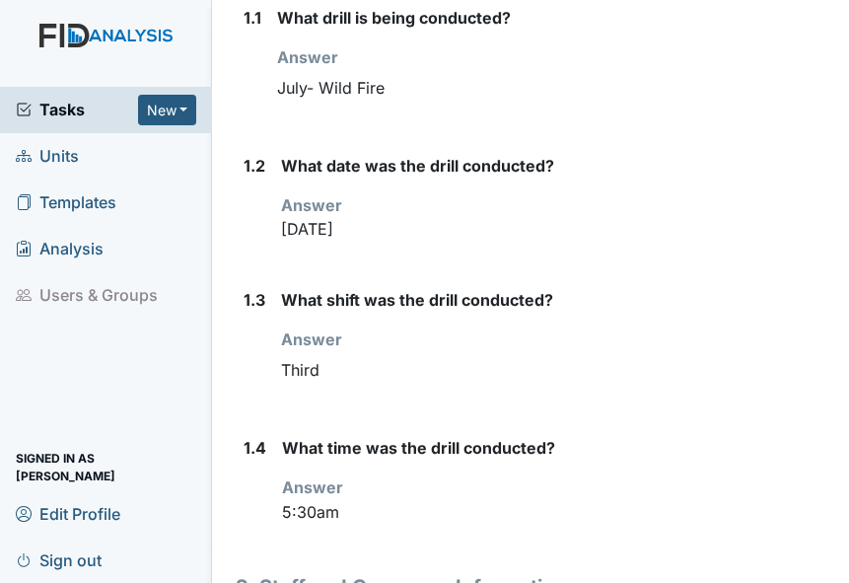
scroll to position [99, 0]
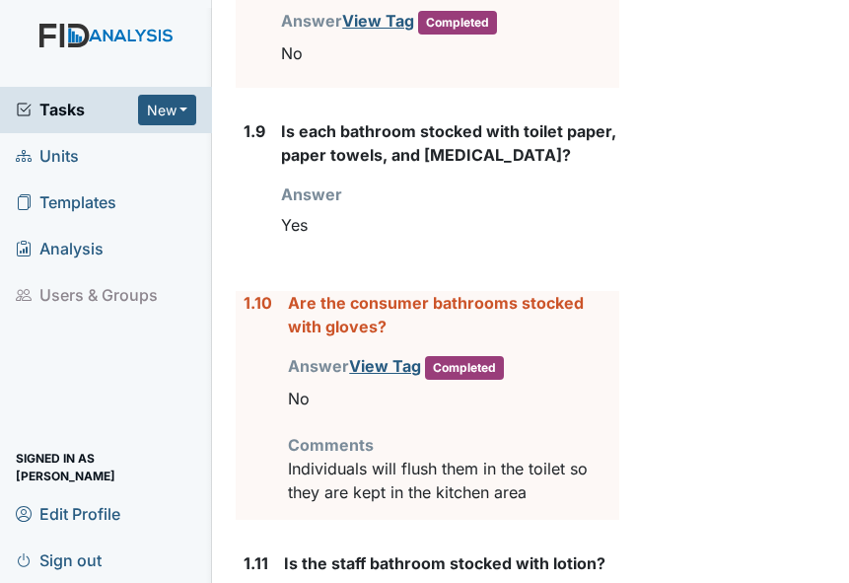
scroll to position [1972, 0]
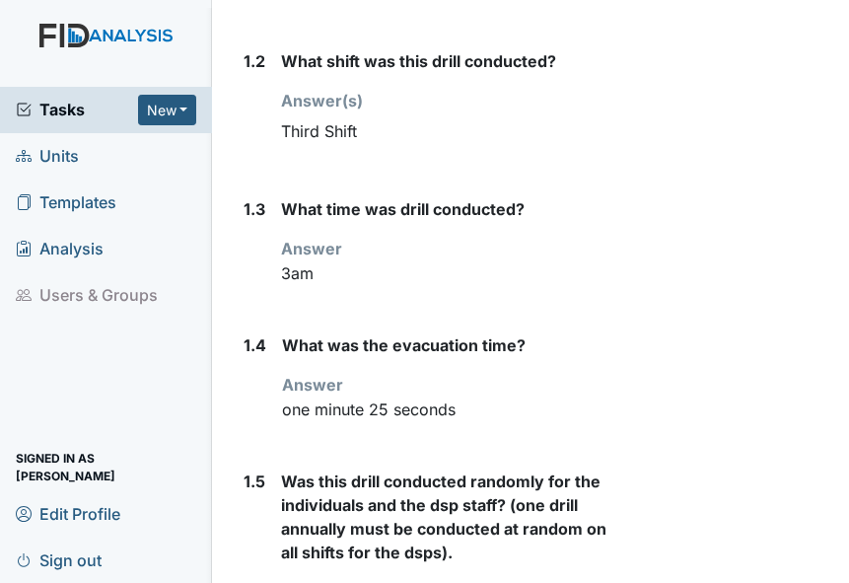
scroll to position [493, 0]
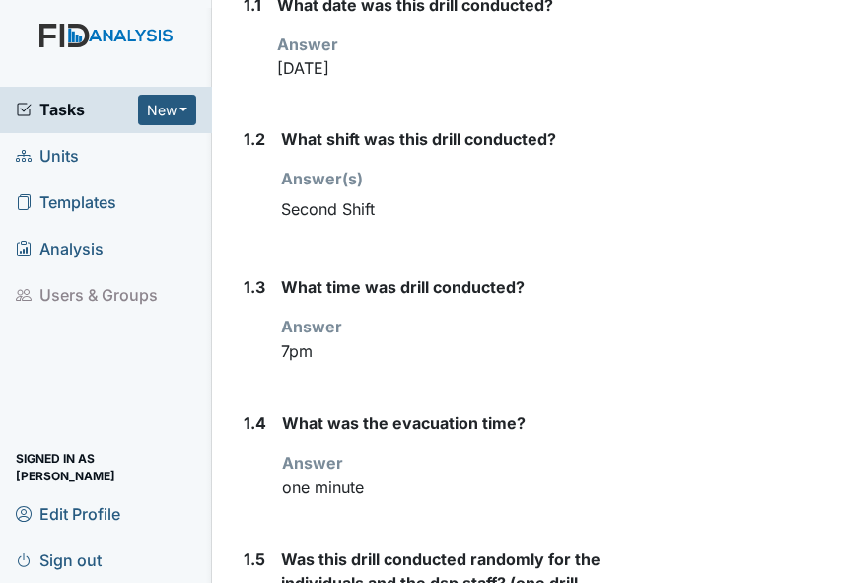
scroll to position [394, 0]
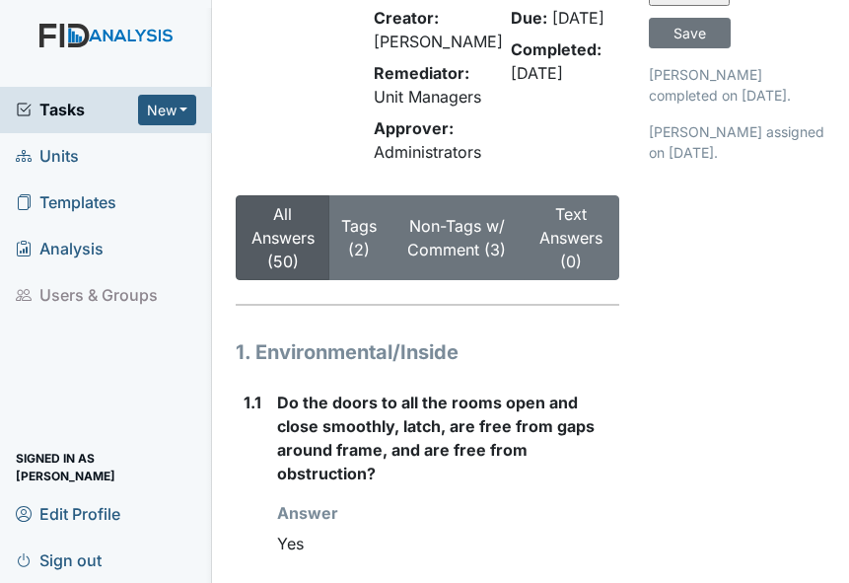
scroll to position [99, 0]
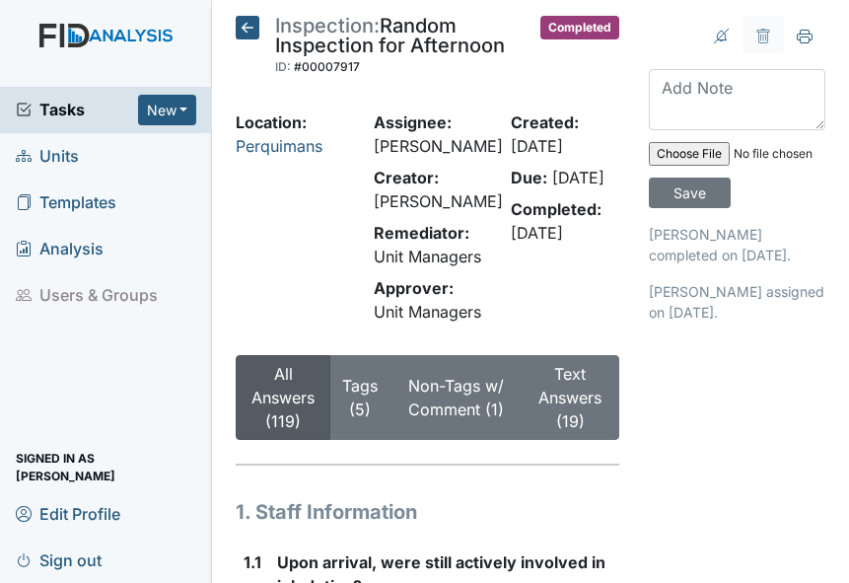
click at [253, 24] on icon at bounding box center [248, 28] width 24 height 24
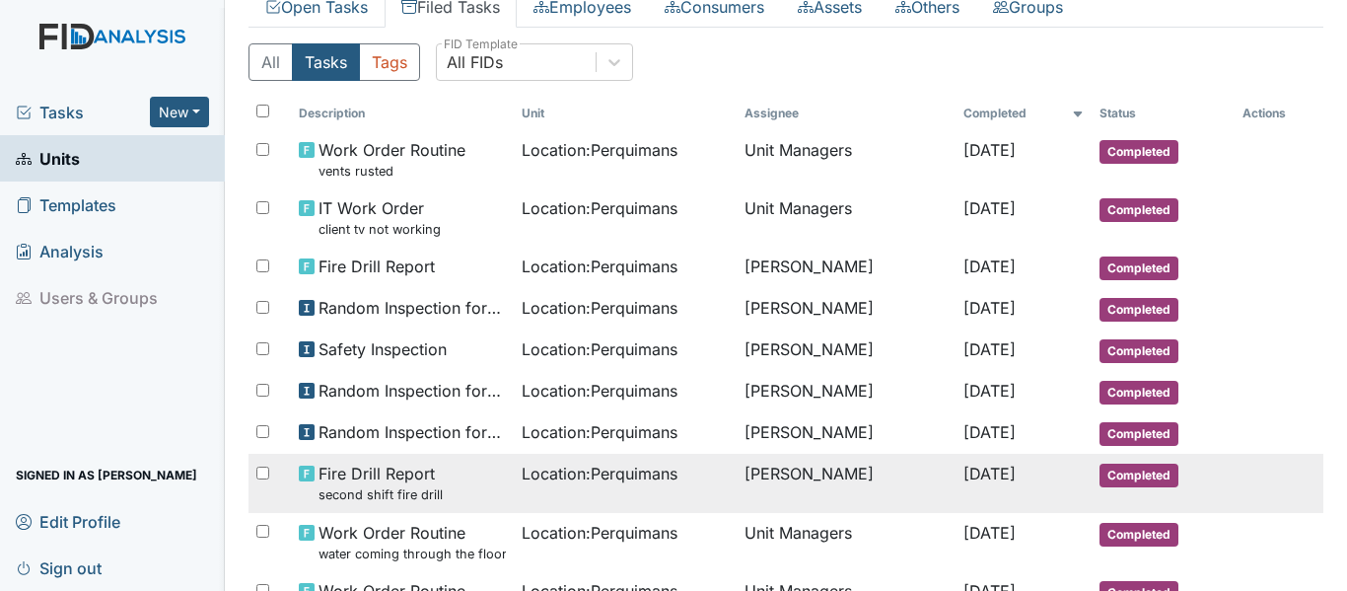
scroll to position [99, 0]
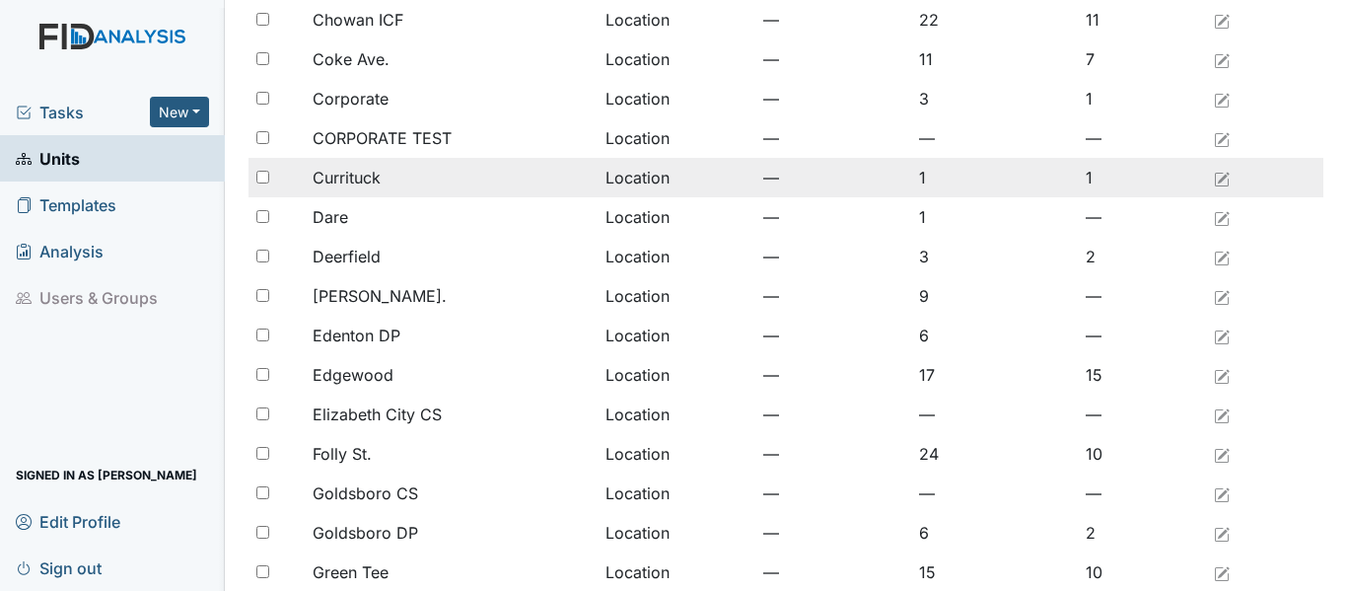
scroll to position [394, 0]
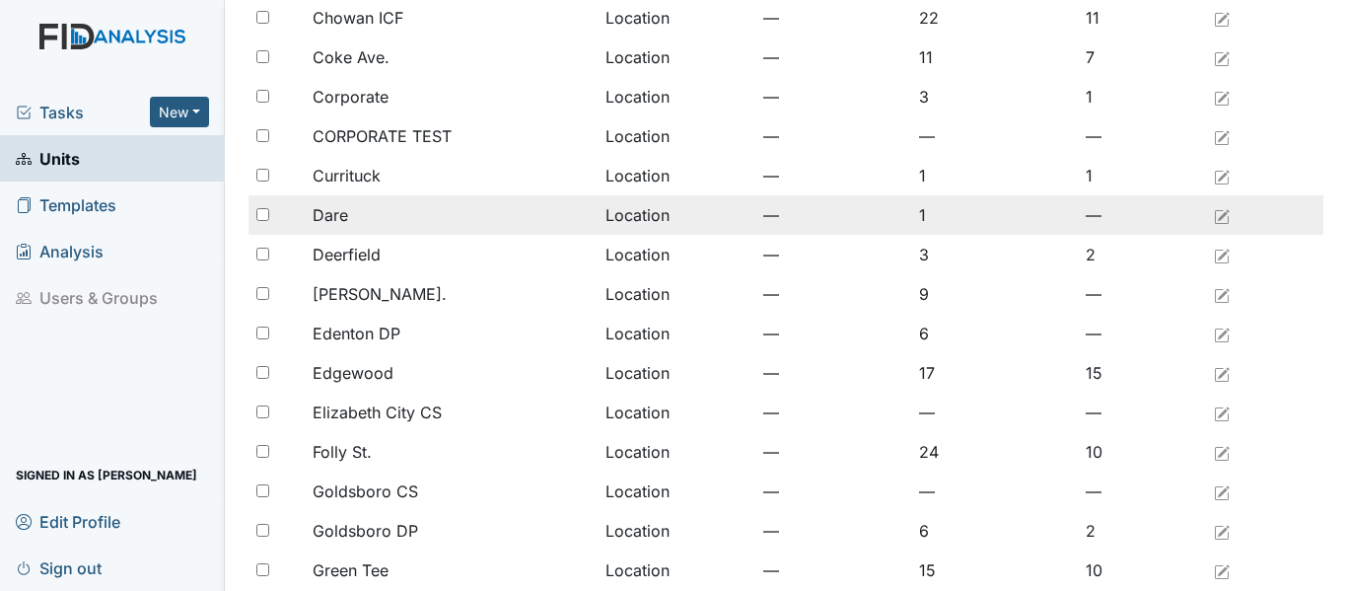
click at [342, 215] on span "Dare" at bounding box center [330, 215] width 35 height 24
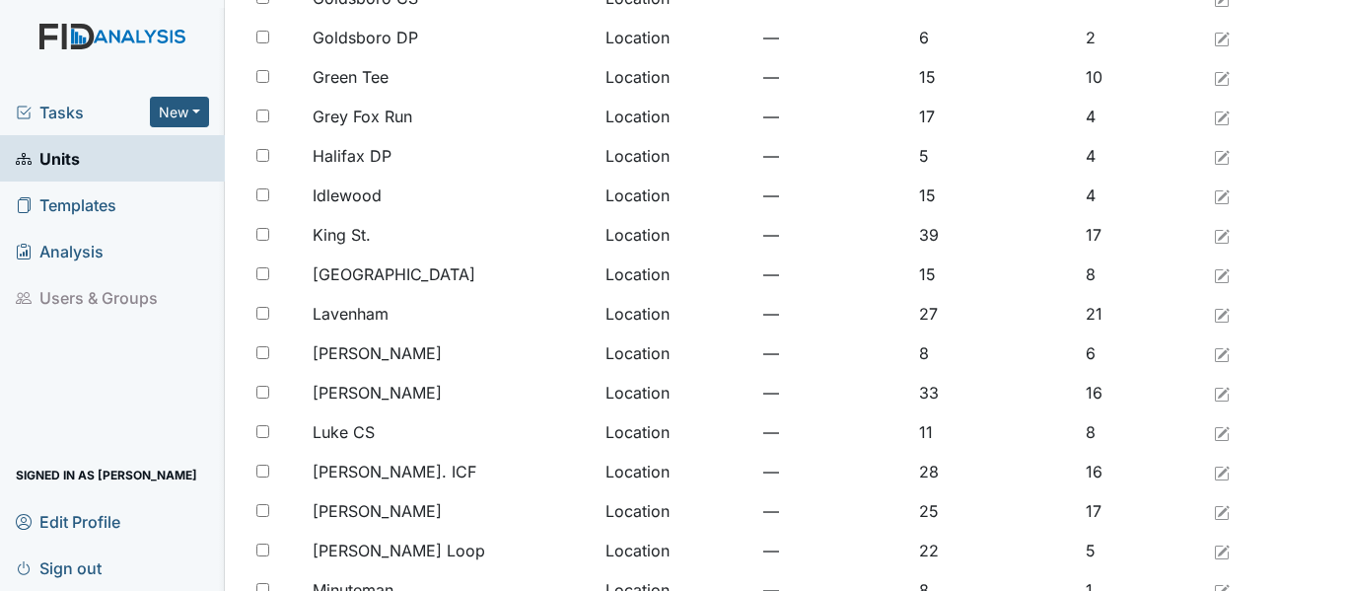
scroll to position [986, 0]
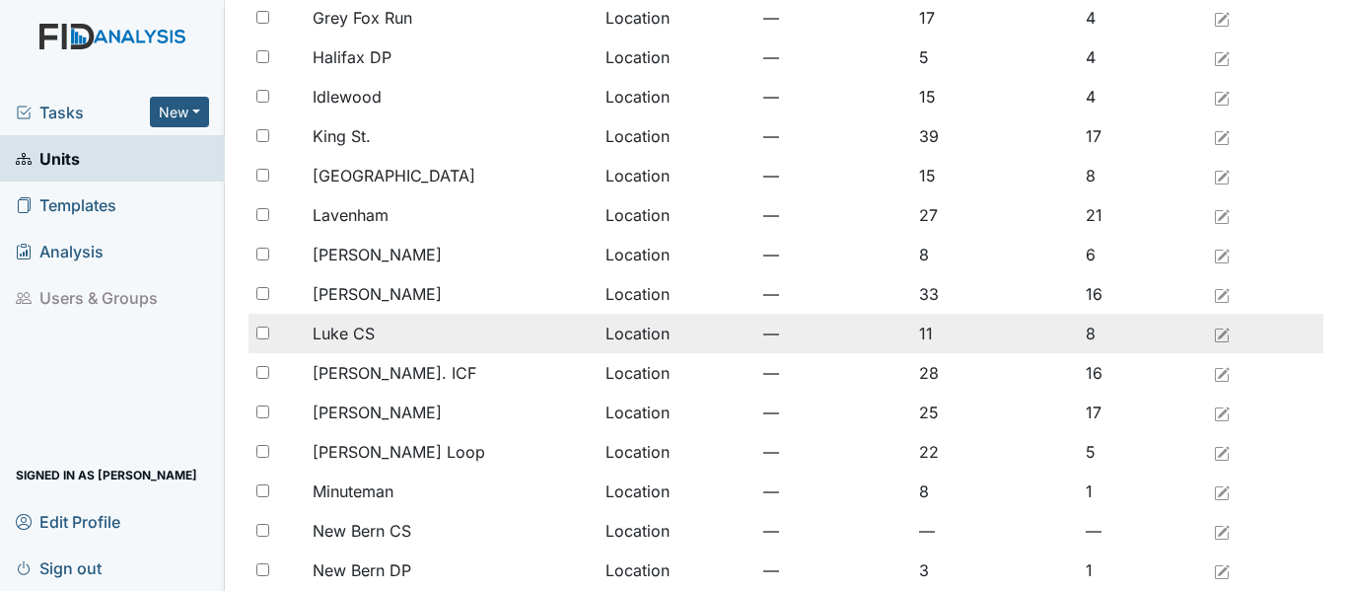
click at [367, 341] on span "Luke CS" at bounding box center [344, 333] width 62 height 24
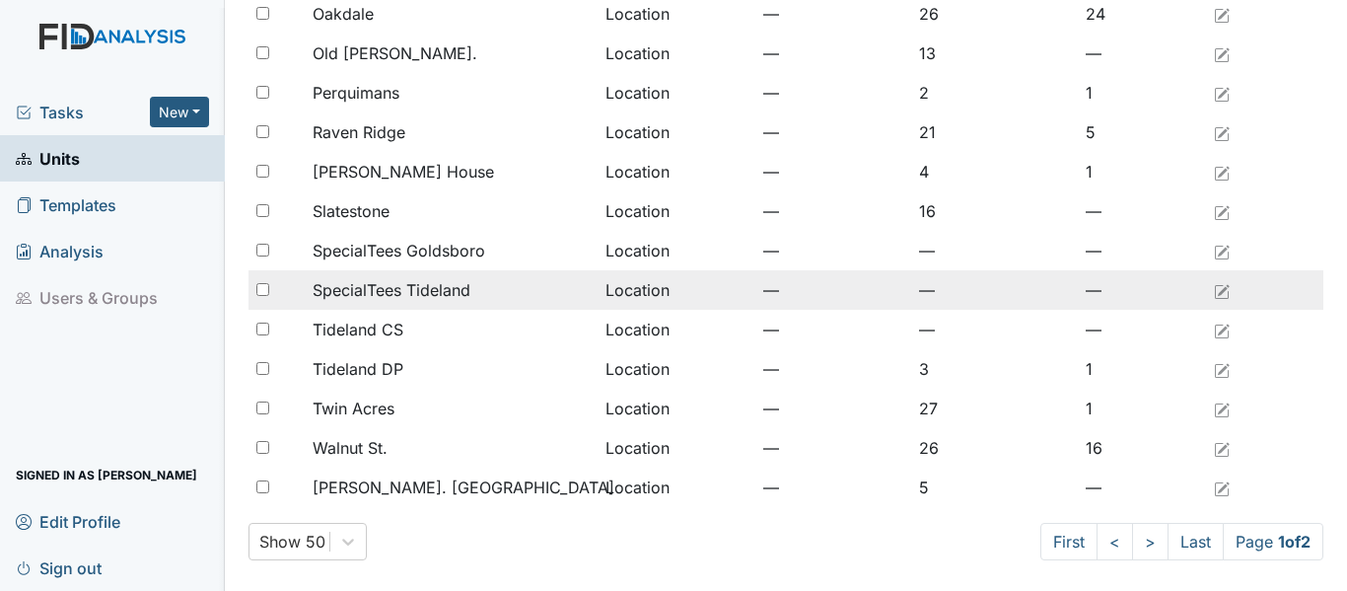
scroll to position [1622, 0]
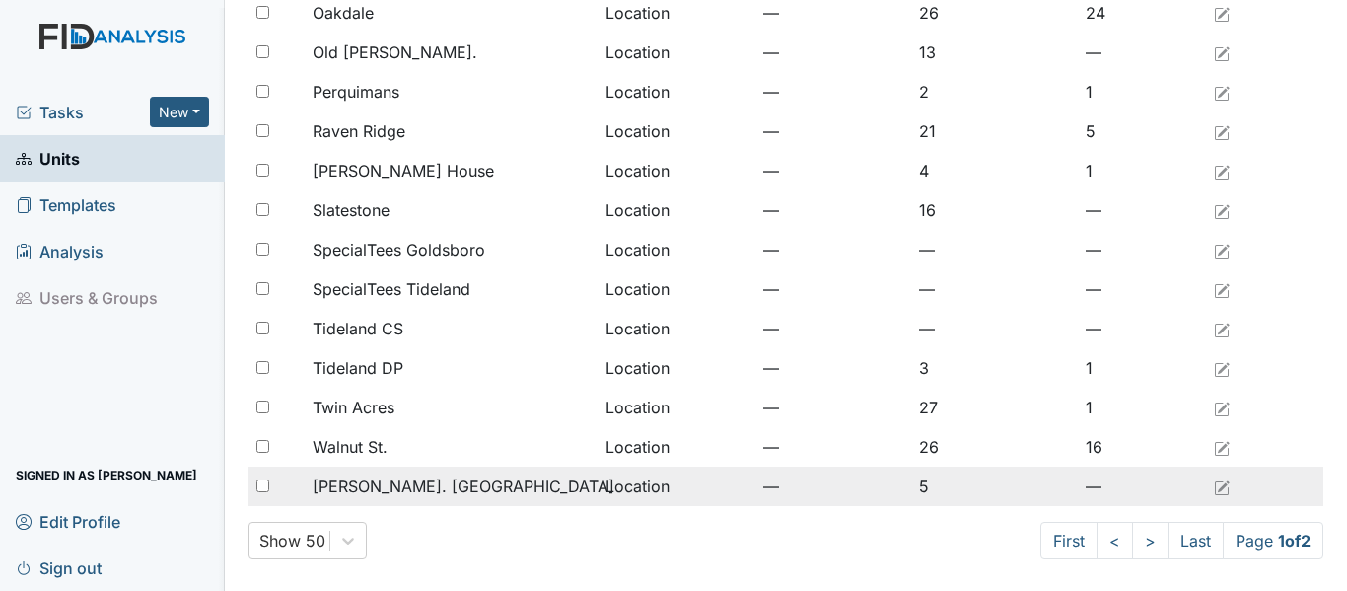
click at [363, 475] on span "[PERSON_NAME]. [GEOGRAPHIC_DATA]" at bounding box center [464, 486] width 302 height 24
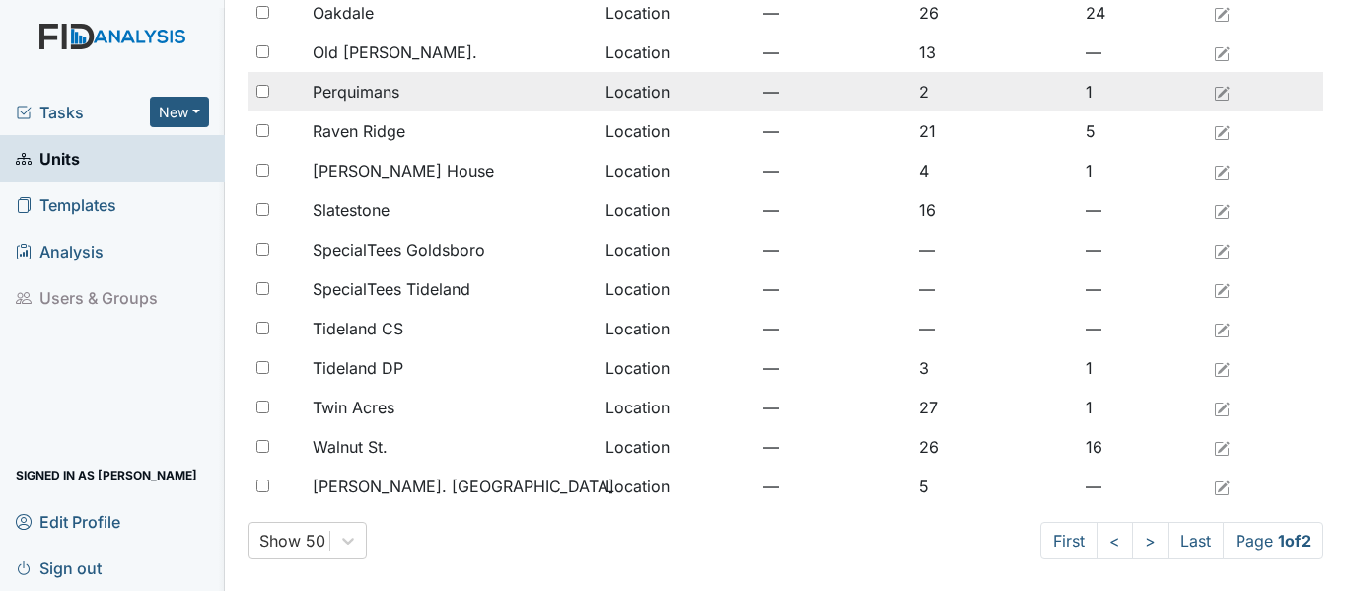
click at [360, 96] on span "Perquimans" at bounding box center [356, 92] width 87 height 24
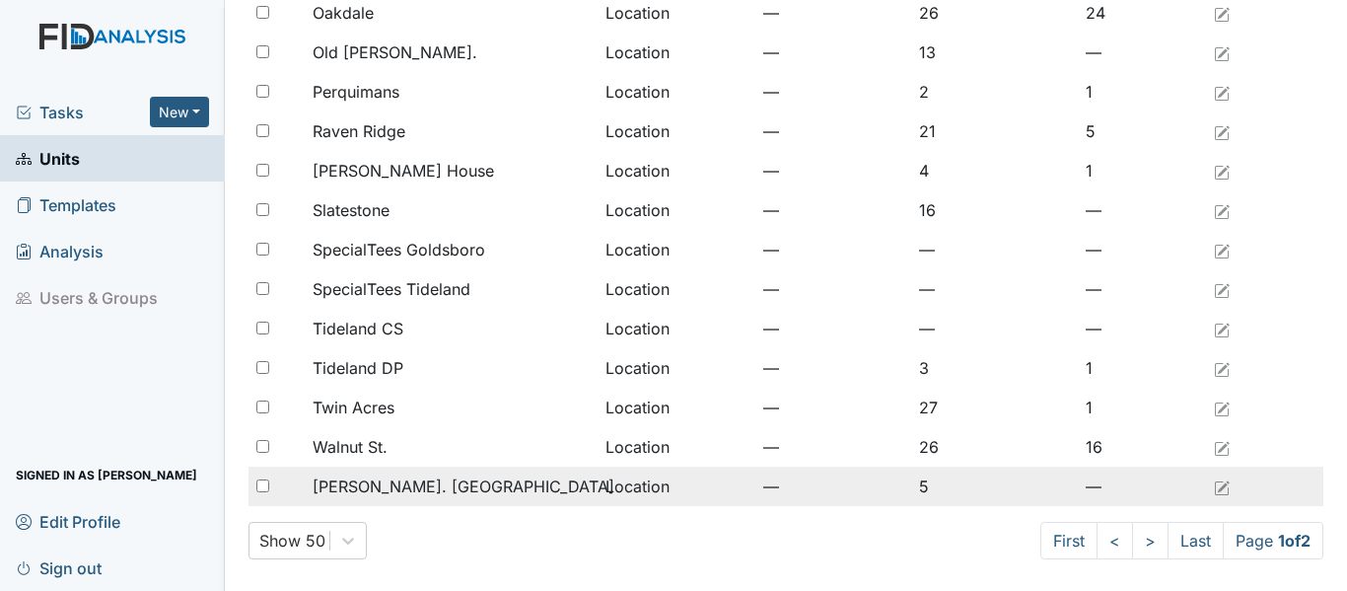
click at [355, 488] on span "[PERSON_NAME]. [GEOGRAPHIC_DATA]" at bounding box center [464, 486] width 302 height 24
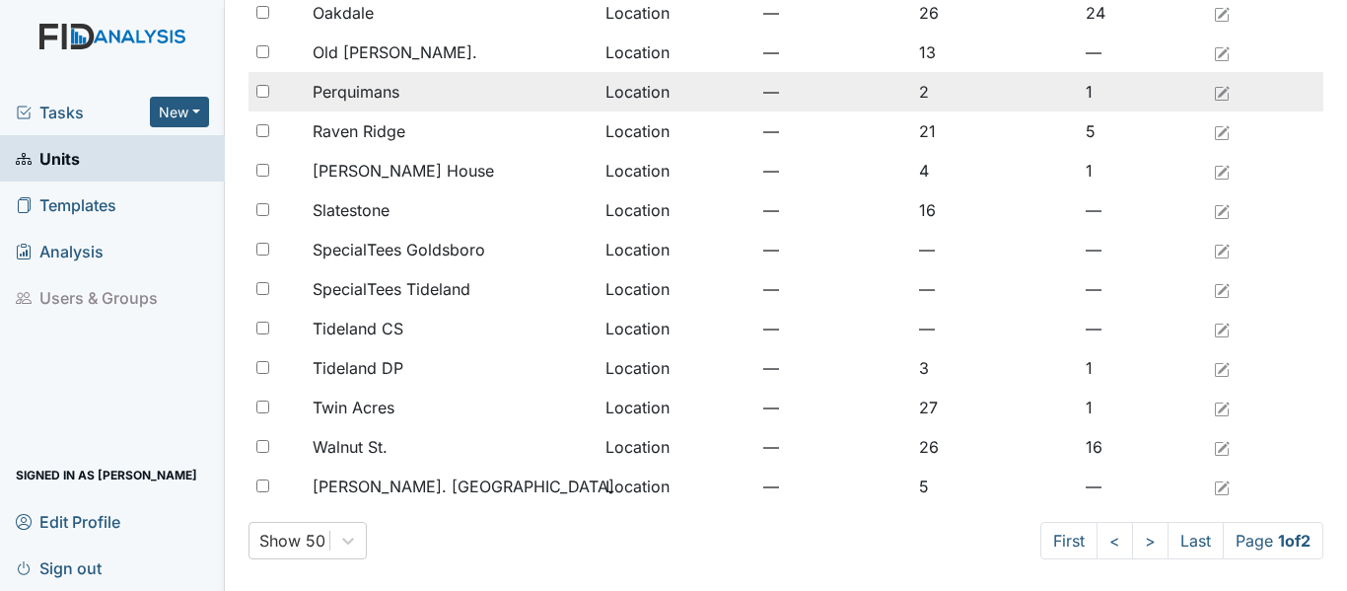
click at [373, 90] on span "Perquimans" at bounding box center [356, 92] width 87 height 24
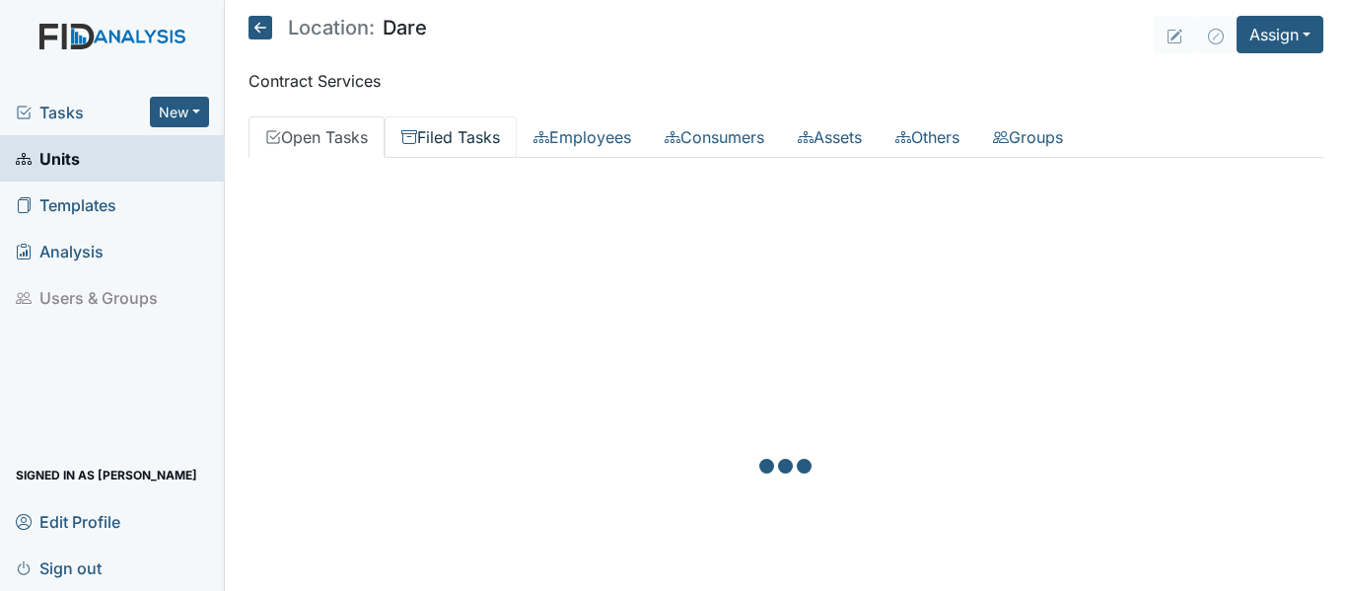
click at [478, 140] on link "Filed Tasks" at bounding box center [450, 136] width 132 height 41
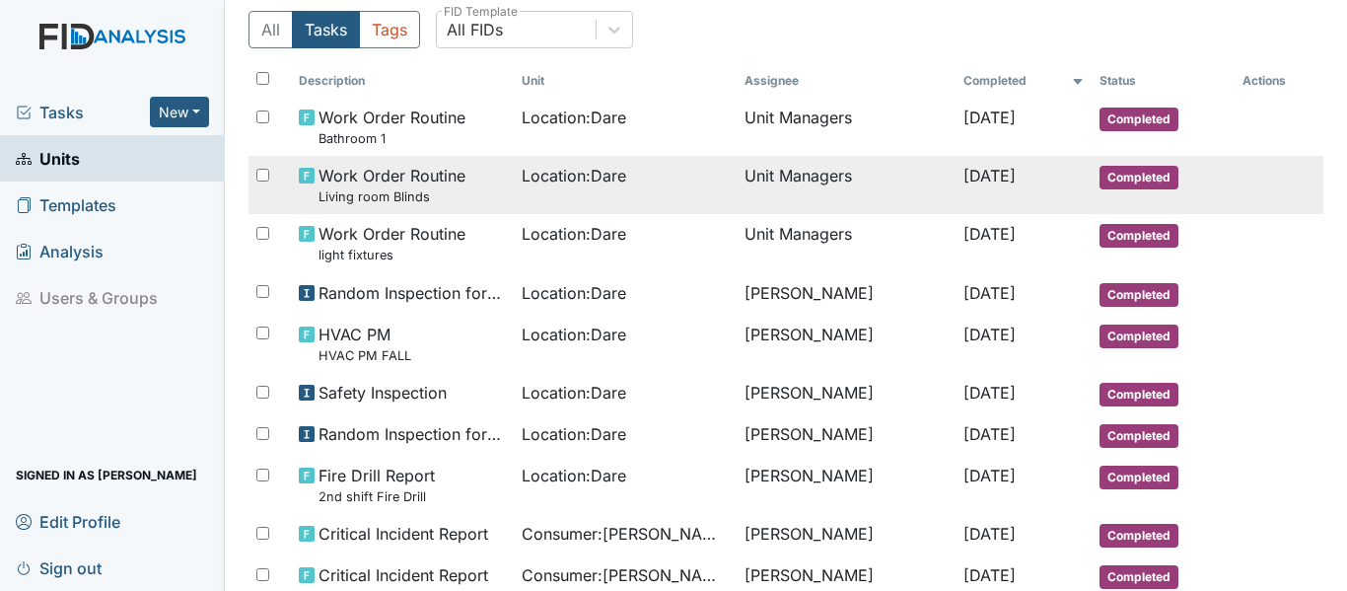
scroll to position [197, 0]
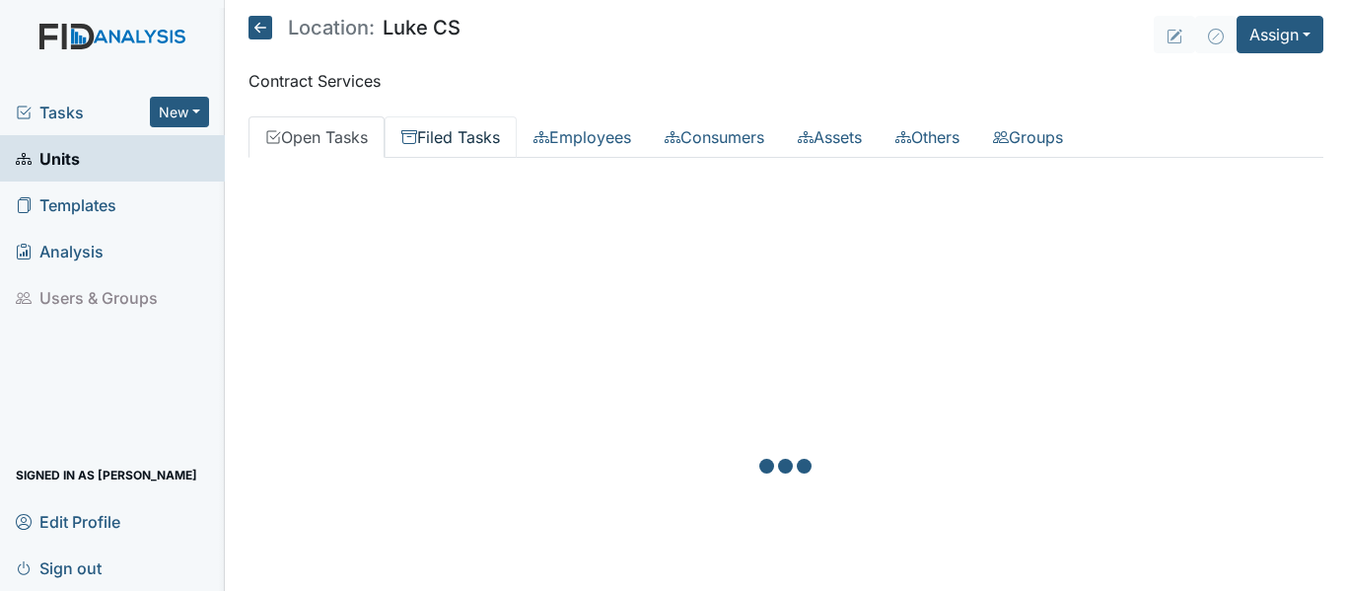
click at [473, 131] on link "Filed Tasks" at bounding box center [450, 136] width 132 height 41
click at [458, 148] on link "Filed Tasks" at bounding box center [450, 136] width 132 height 41
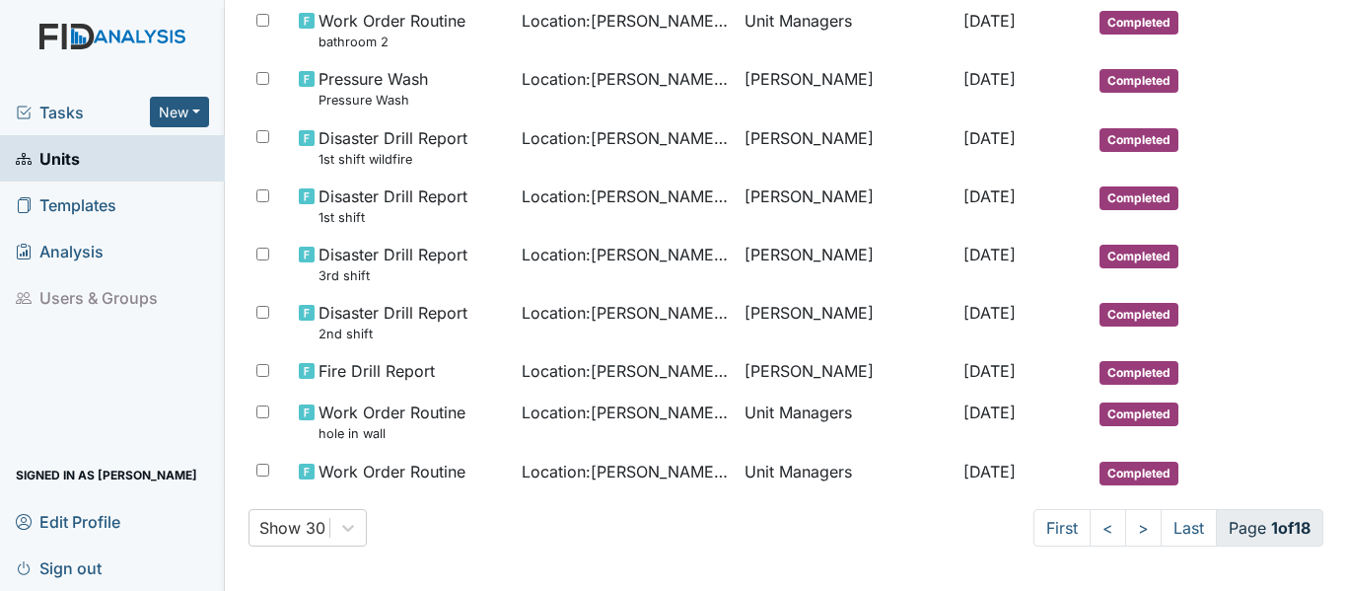
scroll to position [1335, 0]
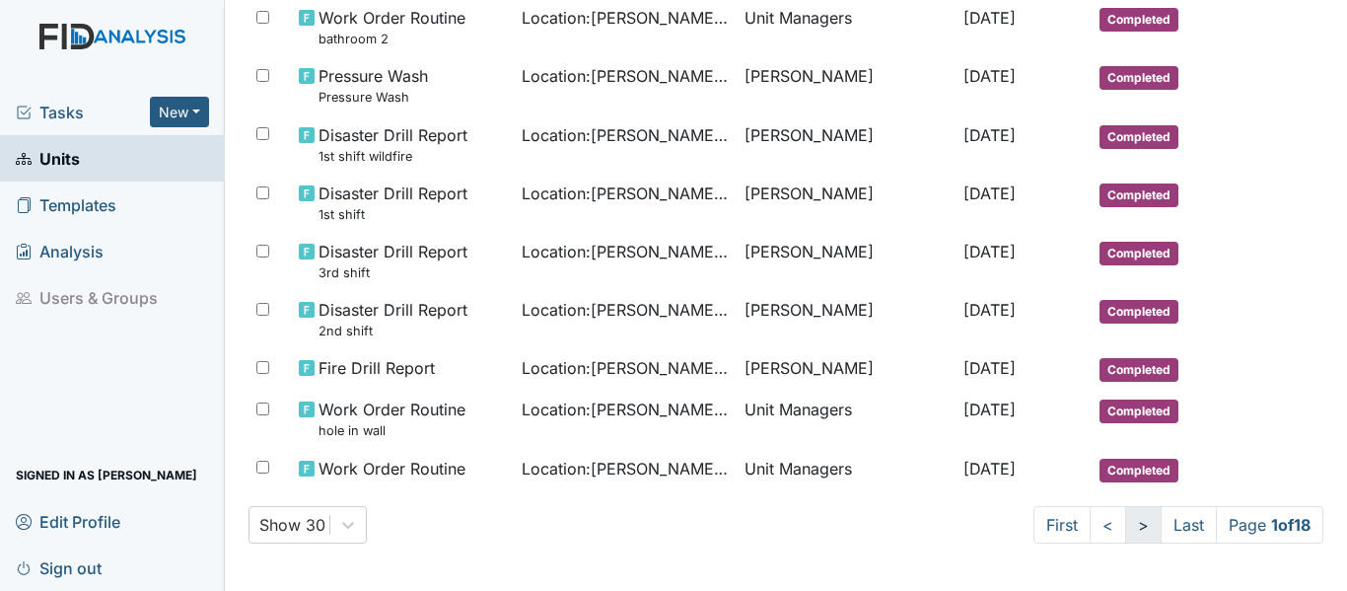
click at [1125, 524] on link ">" at bounding box center [1143, 524] width 36 height 37
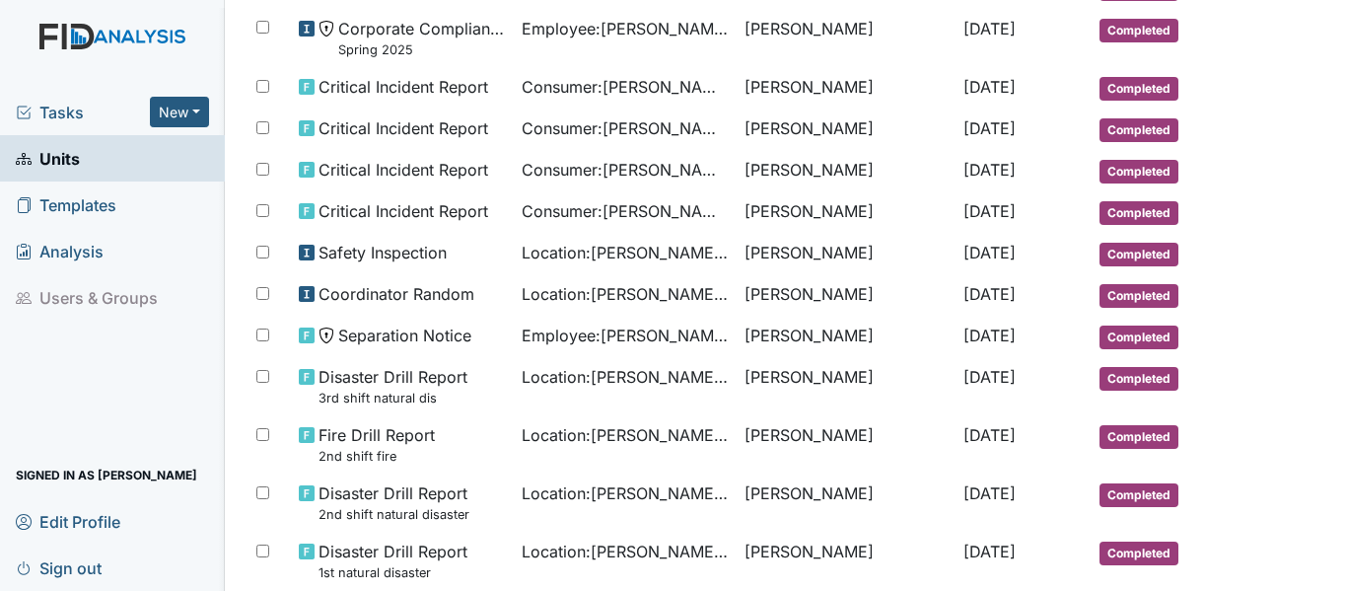
scroll to position [641, 0]
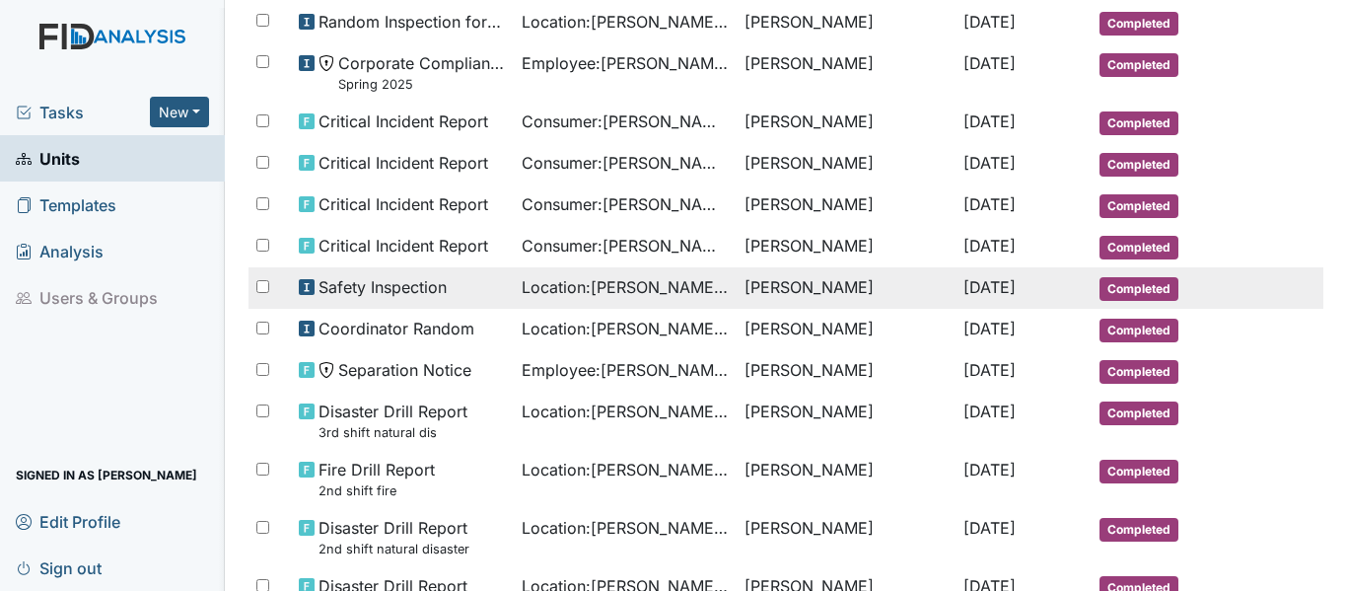
click at [408, 290] on span "Safety Inspection" at bounding box center [382, 287] width 128 height 24
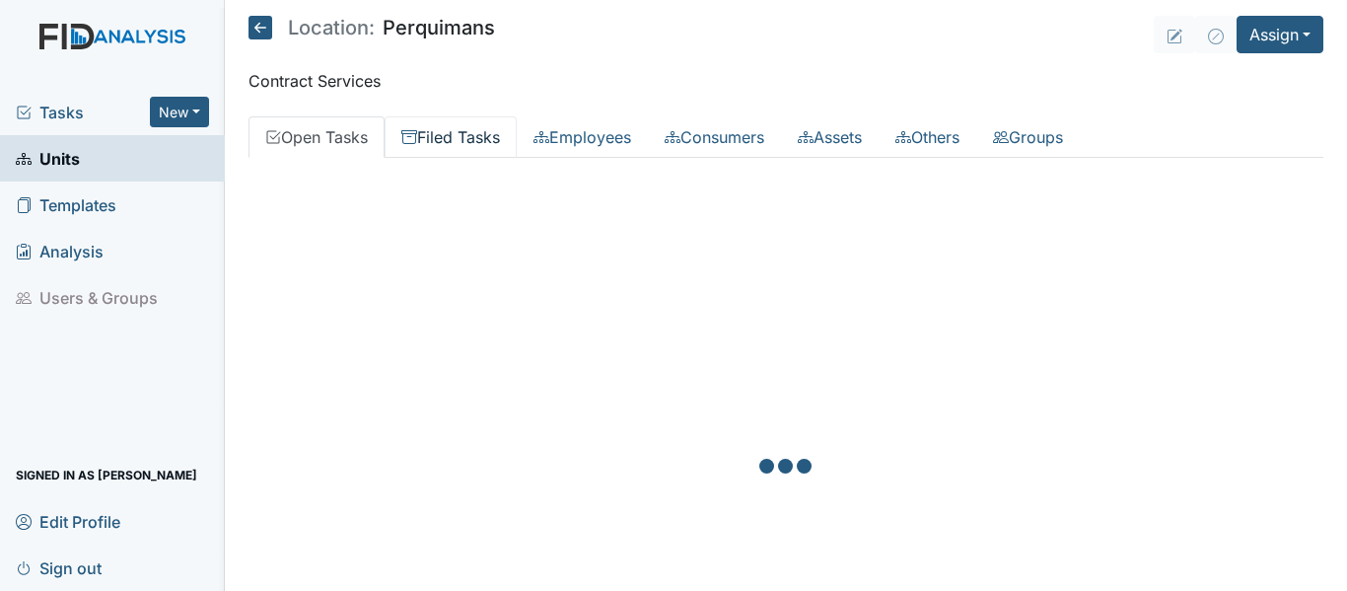
click at [455, 127] on link "Filed Tasks" at bounding box center [450, 136] width 132 height 41
click at [426, 151] on link "Filed Tasks" at bounding box center [450, 136] width 132 height 41
click at [446, 144] on link "Filed Tasks" at bounding box center [450, 136] width 132 height 41
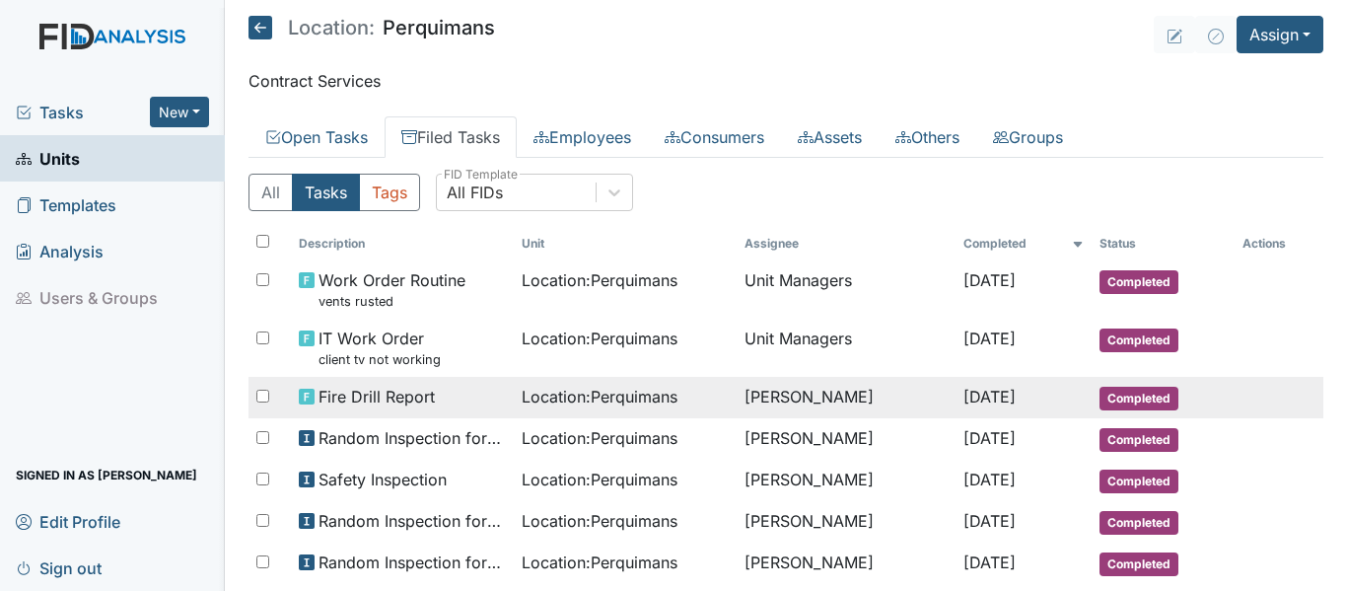
scroll to position [99, 0]
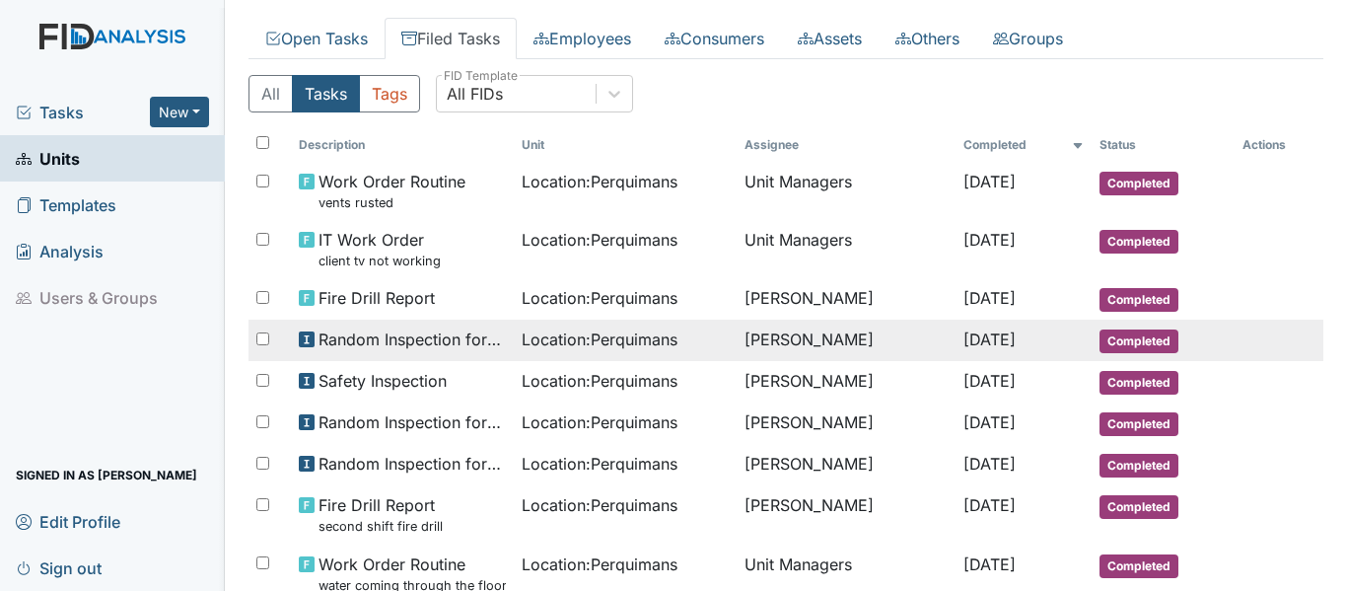
click at [385, 344] on span "Random Inspection for Afternoon" at bounding box center [411, 339] width 187 height 24
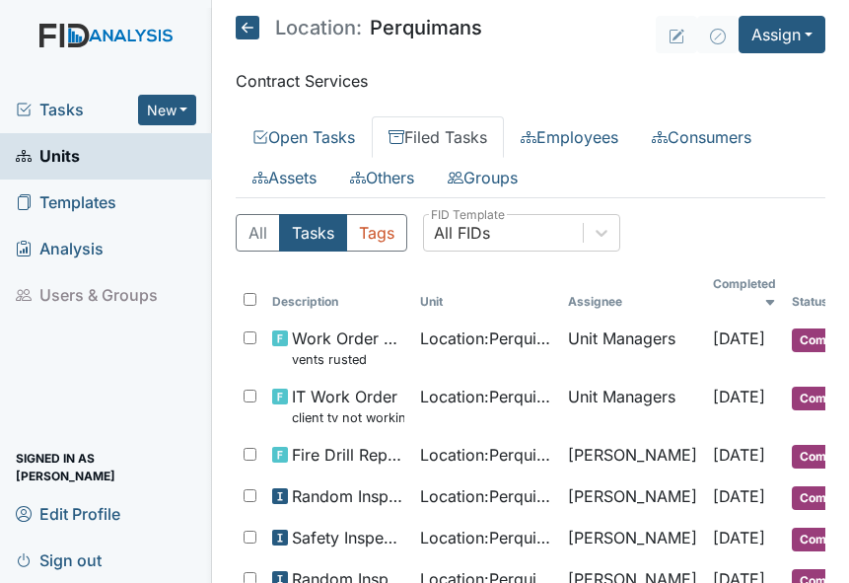
click at [255, 28] on icon at bounding box center [248, 28] width 24 height 24
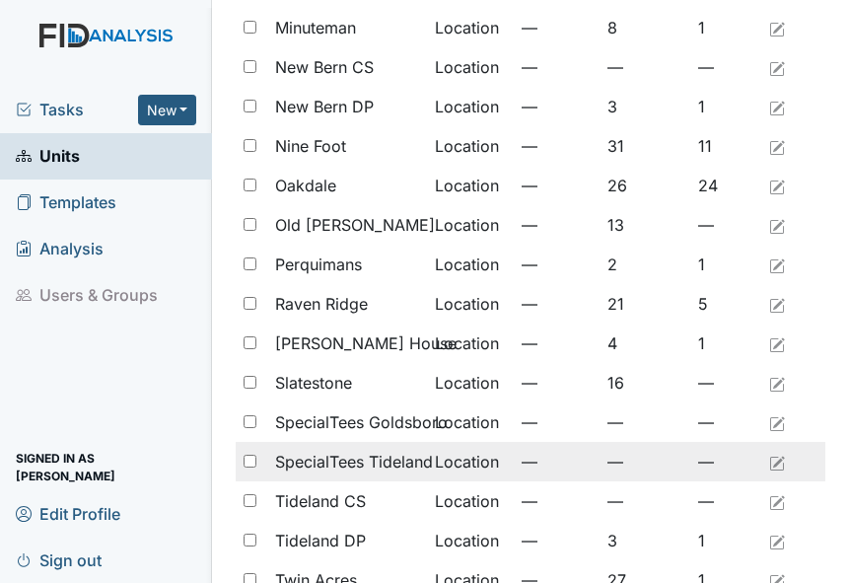
scroll to position [1577, 0]
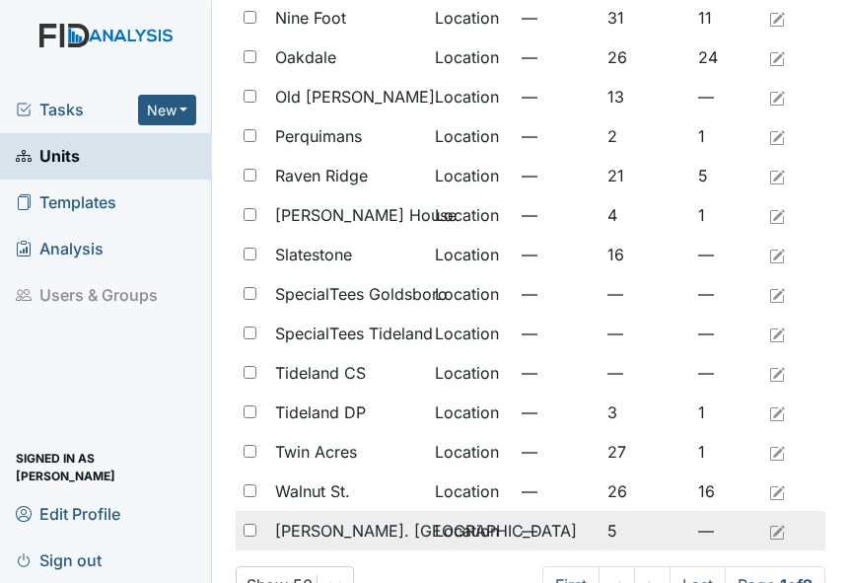
click at [331, 527] on span "[PERSON_NAME]. [GEOGRAPHIC_DATA]" at bounding box center [426, 531] width 302 height 24
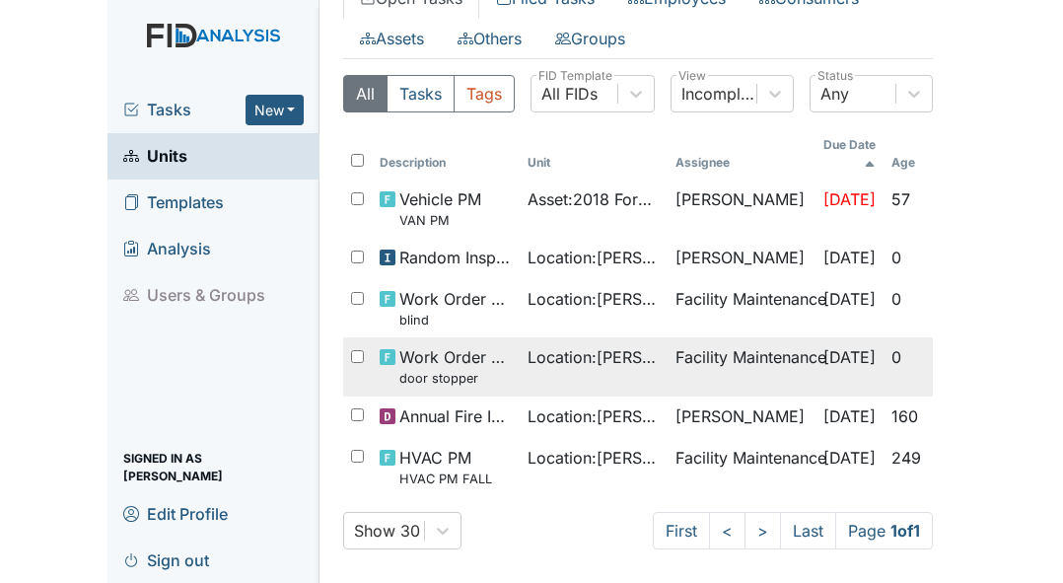
scroll to position [150, 0]
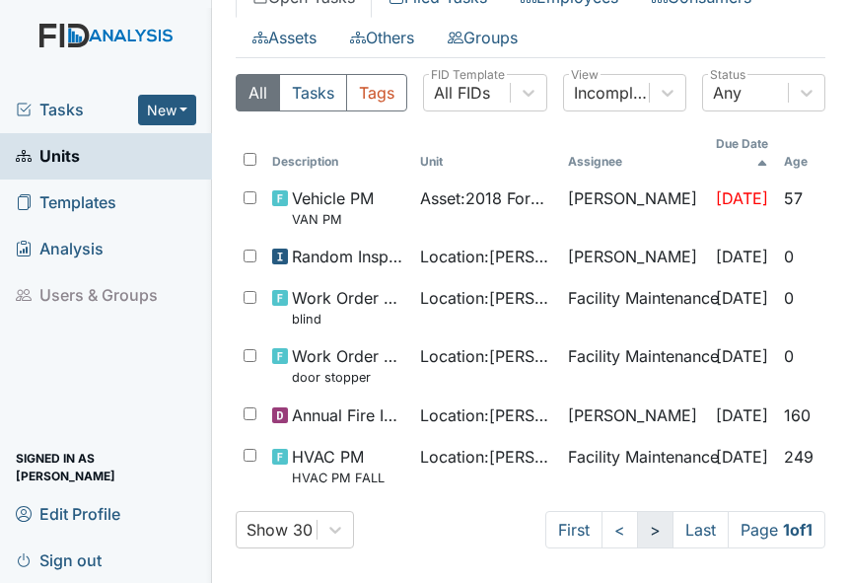
click at [637, 516] on link ">" at bounding box center [655, 529] width 36 height 37
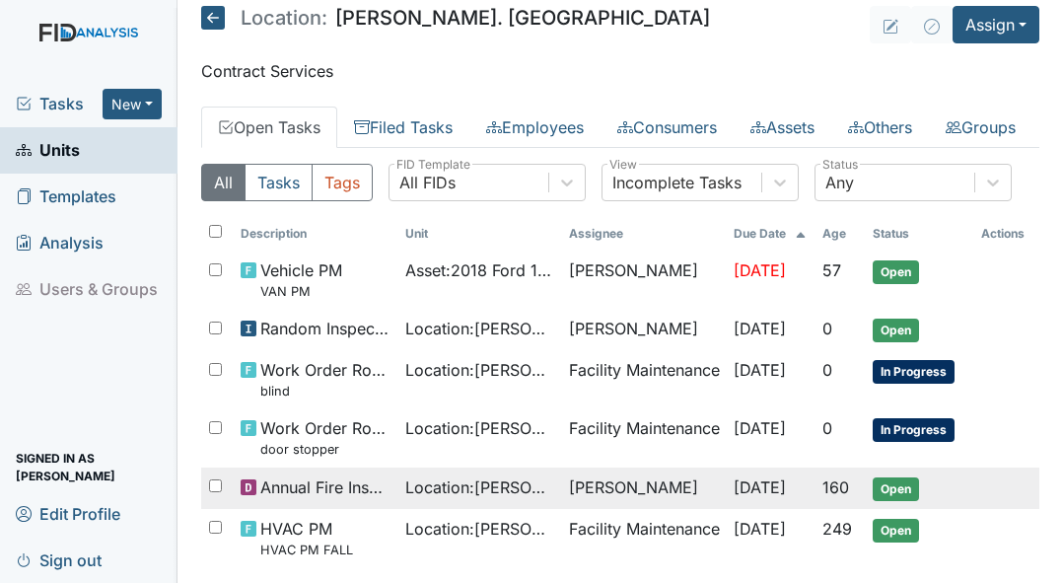
scroll to position [0, 0]
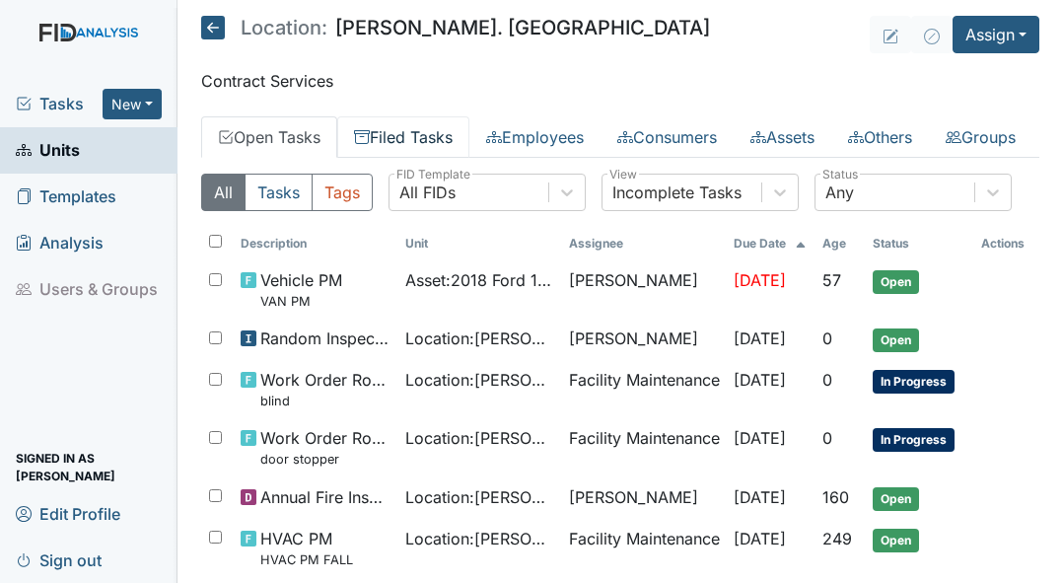
click at [459, 134] on link "Filed Tasks" at bounding box center [403, 136] width 132 height 41
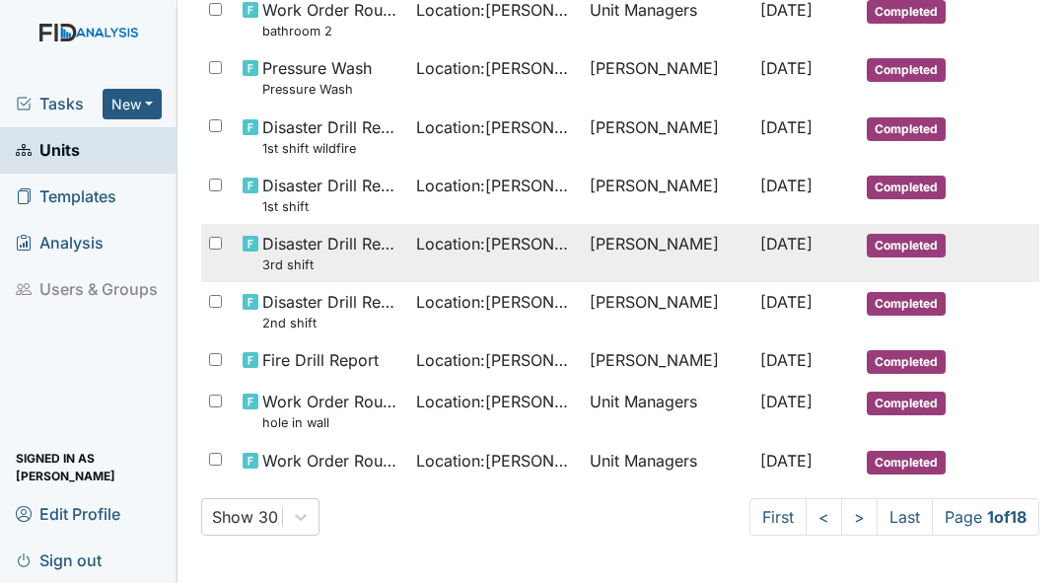
scroll to position [1380, 0]
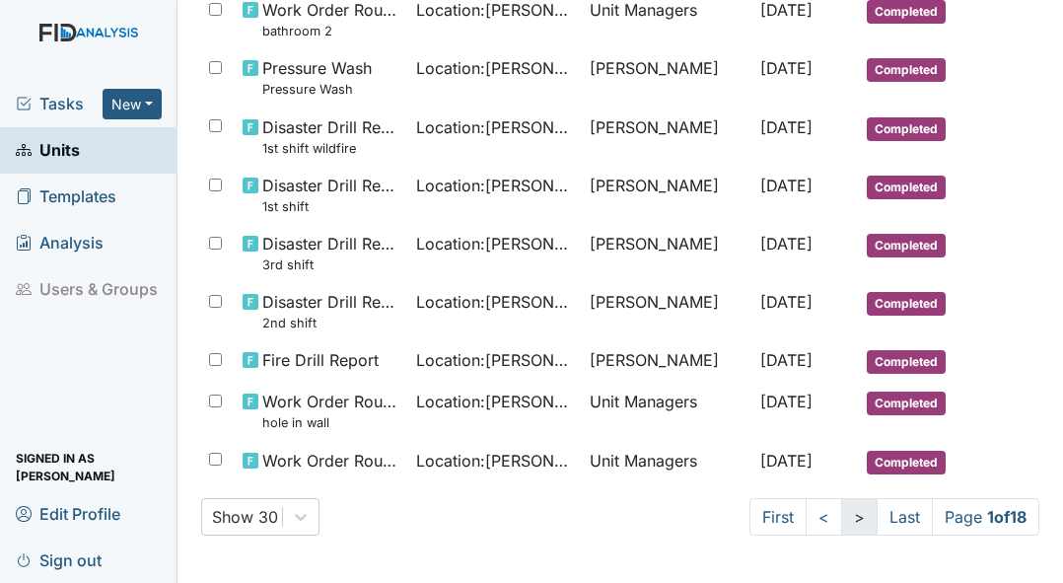
click at [841, 524] on link ">" at bounding box center [859, 516] width 36 height 37
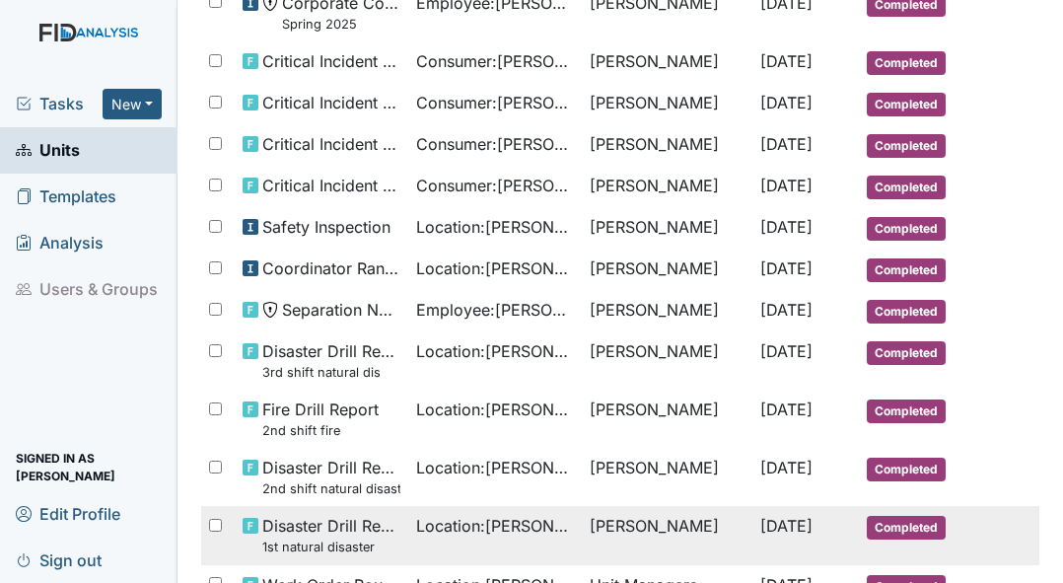
scroll to position [689, 0]
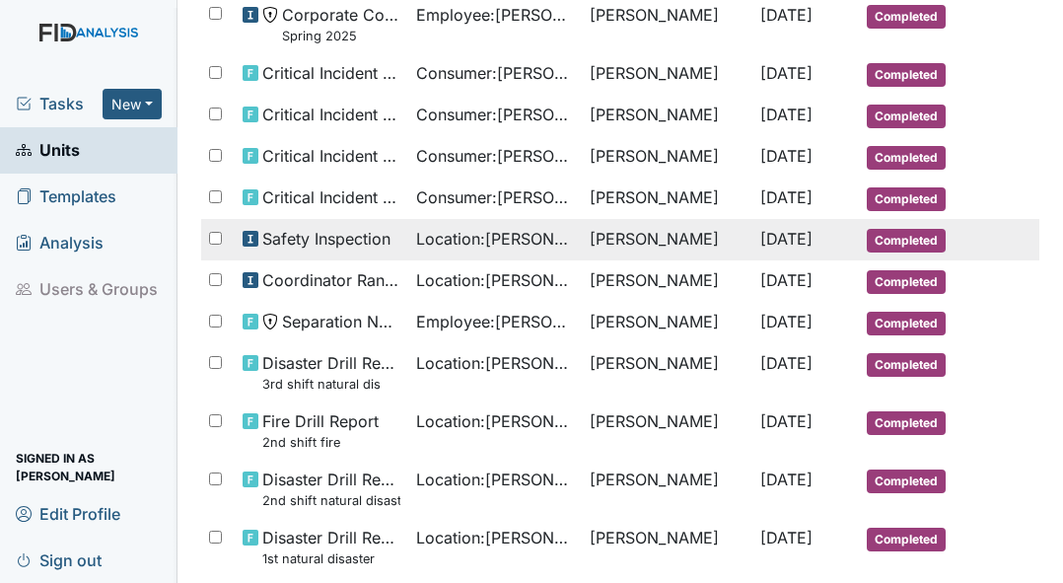
click at [312, 250] on span "Safety Inspection" at bounding box center [326, 239] width 128 height 24
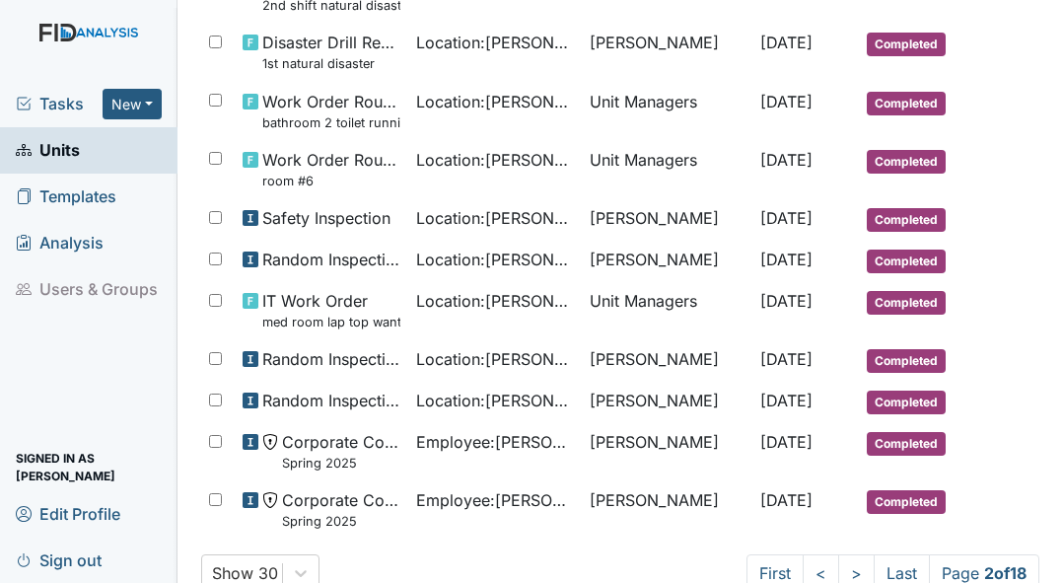
scroll to position [1281, 0]
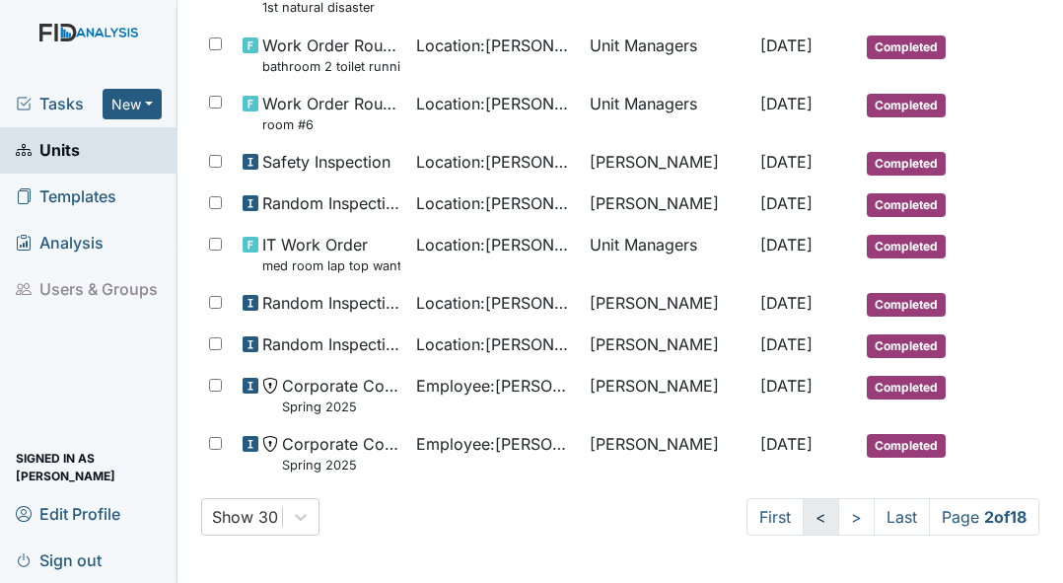
click at [803, 506] on link "<" at bounding box center [821, 516] width 36 height 37
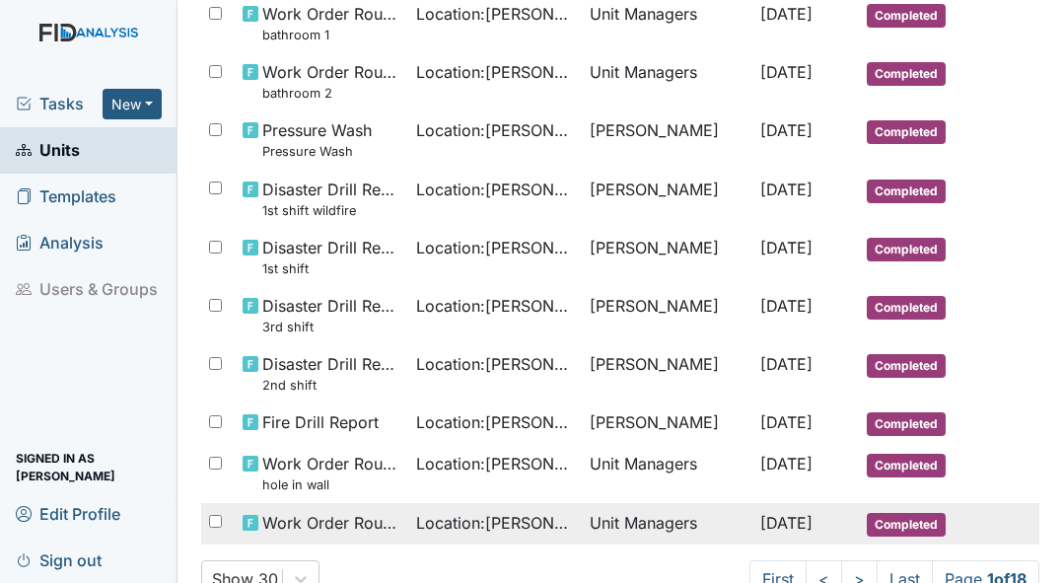
scroll to position [1349, 0]
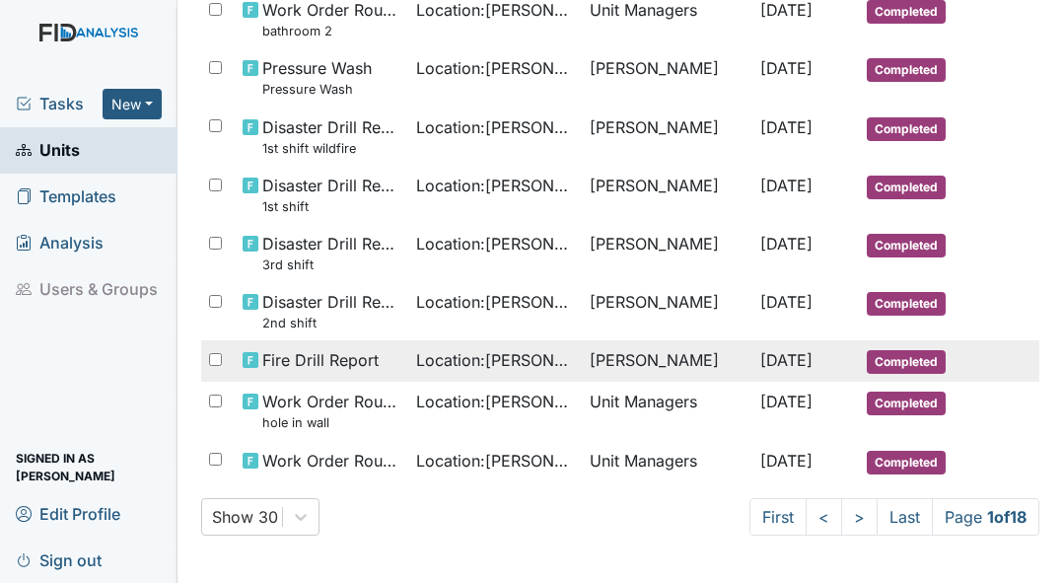
click at [304, 372] on span "Fire Drill Report" at bounding box center [320, 360] width 116 height 24
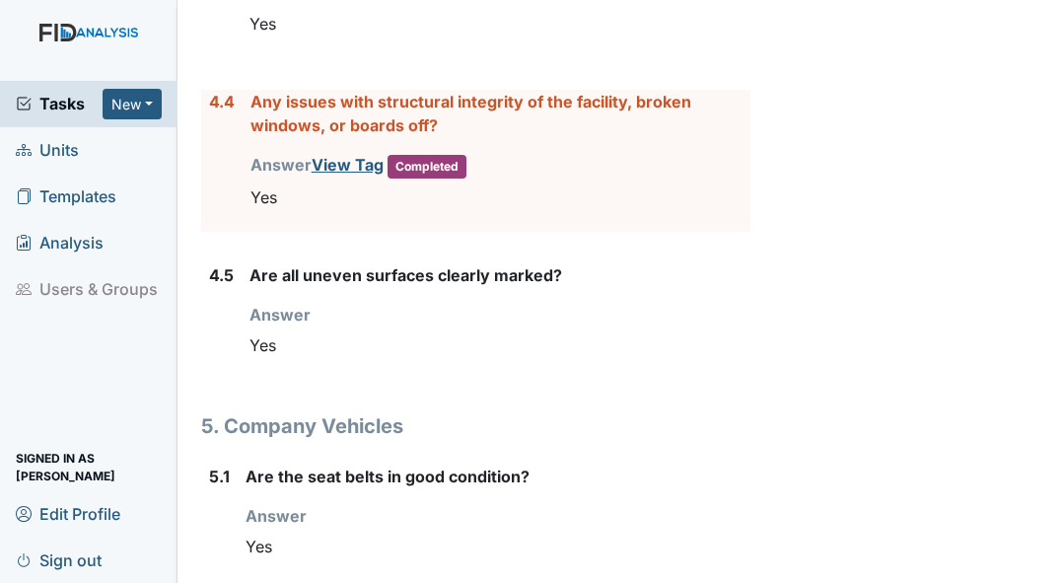
scroll to position [7493, 0]
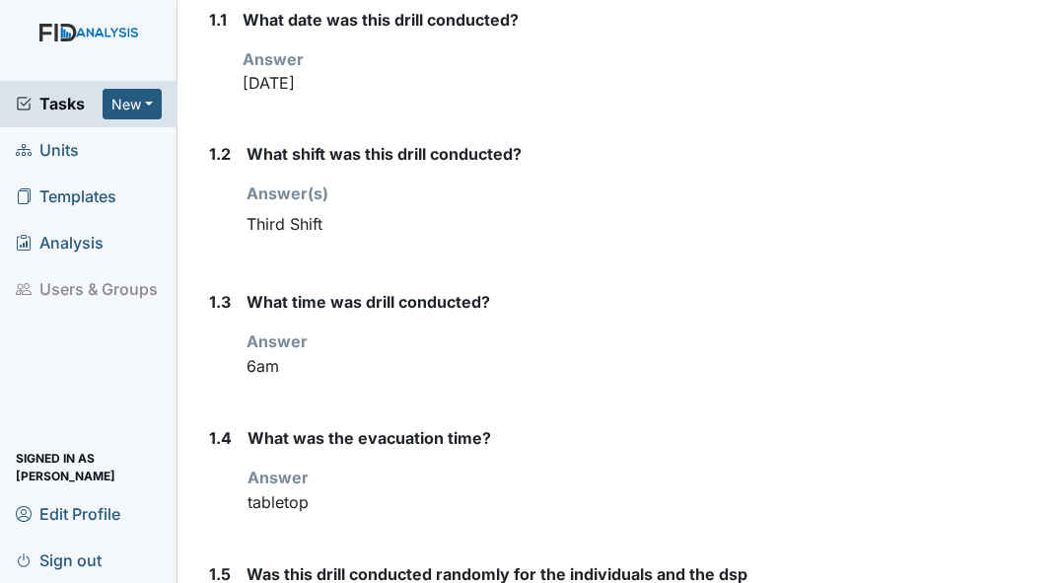
scroll to position [197, 0]
